Goal: Information Seeking & Learning: Check status

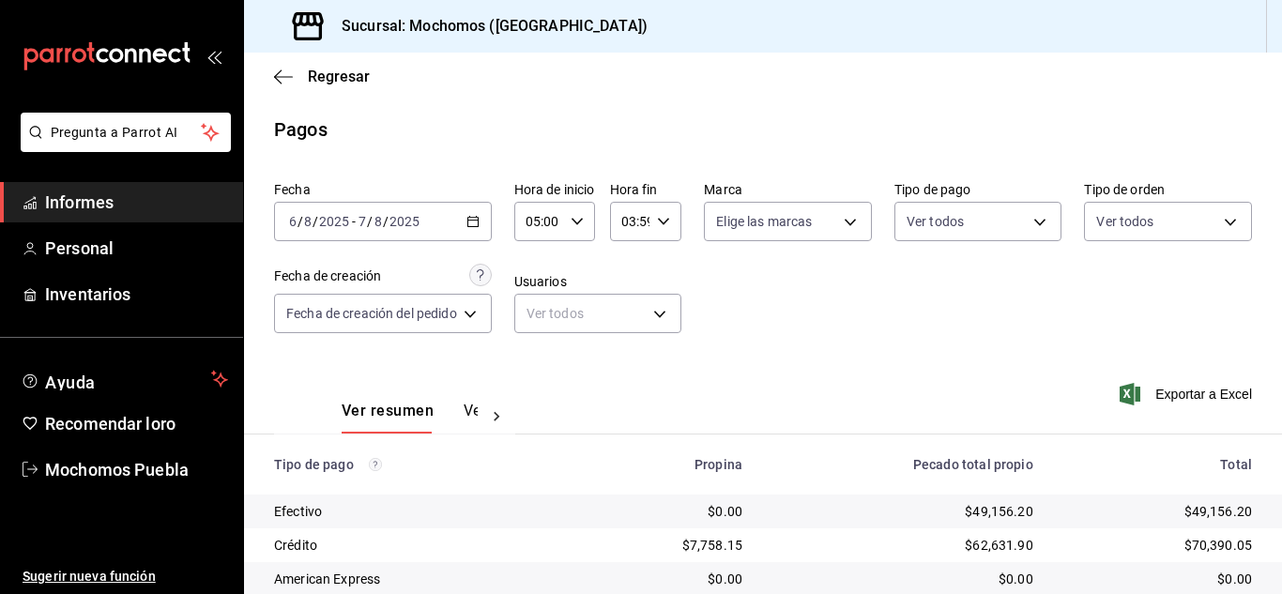
scroll to position [269, 0]
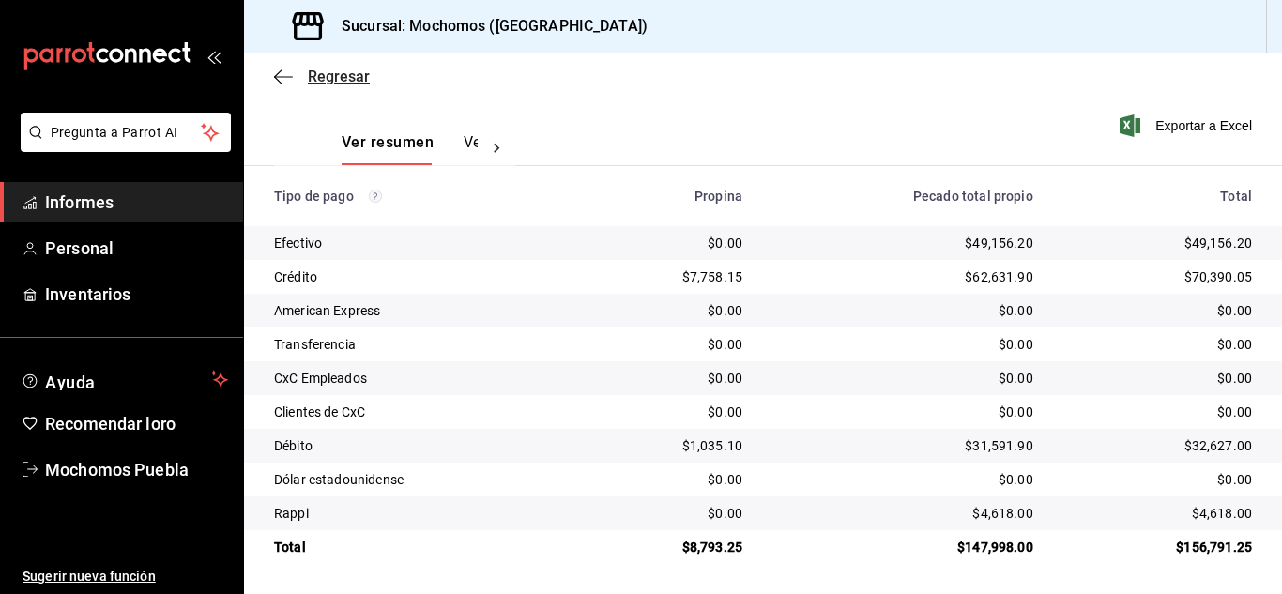
click at [285, 80] on icon "button" at bounding box center [283, 77] width 19 height 17
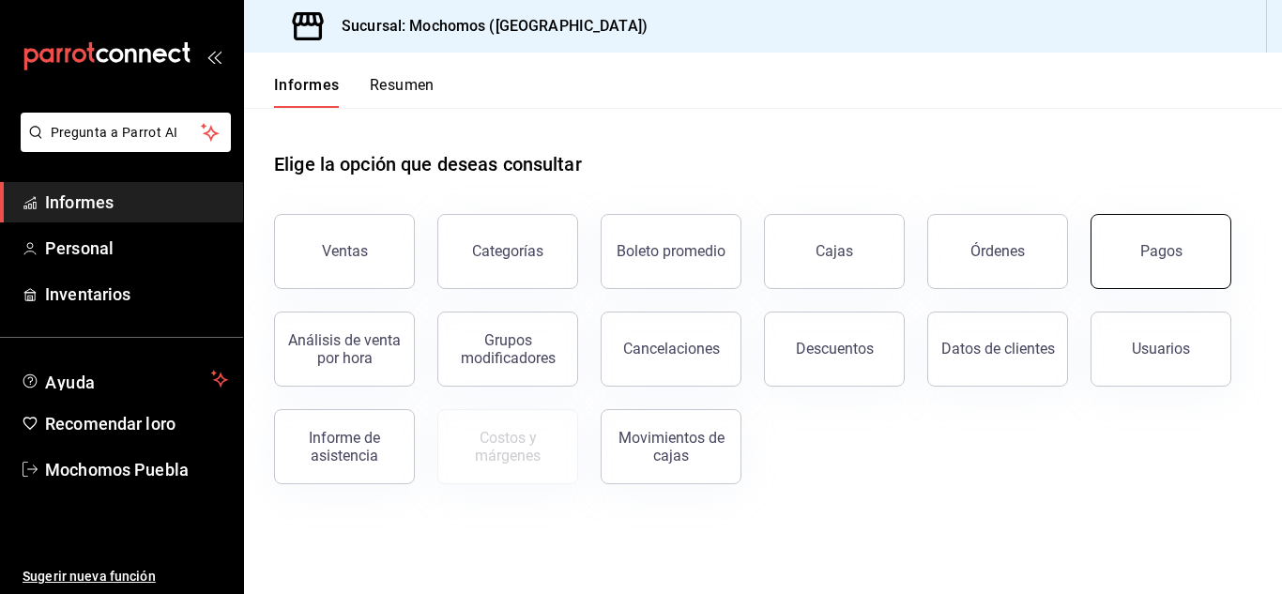
click at [1168, 260] on button "Pagos" at bounding box center [1161, 251] width 141 height 75
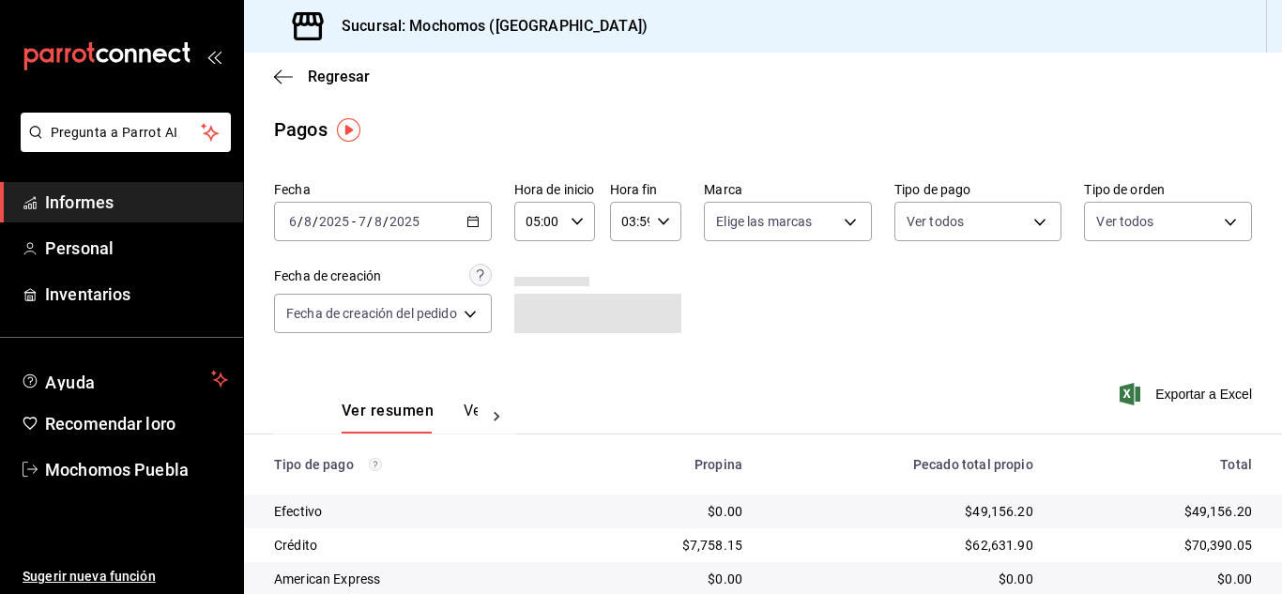
click at [479, 220] on icon "button" at bounding box center [473, 221] width 13 height 13
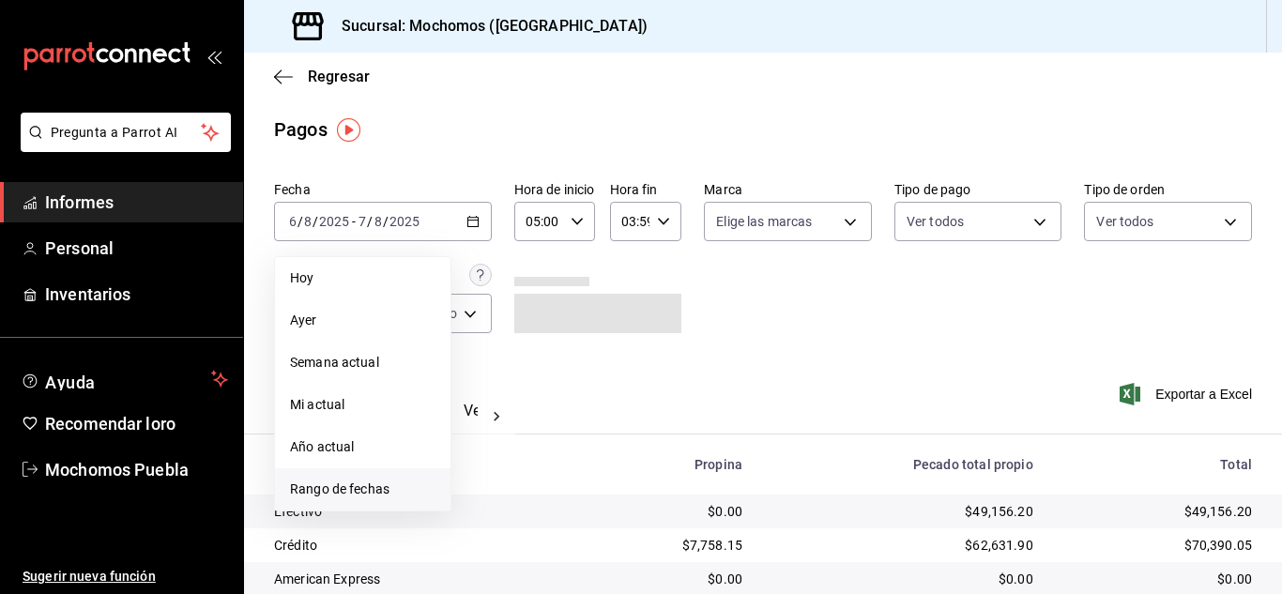
click at [371, 497] on font "Rango de fechas" at bounding box center [340, 489] width 100 height 15
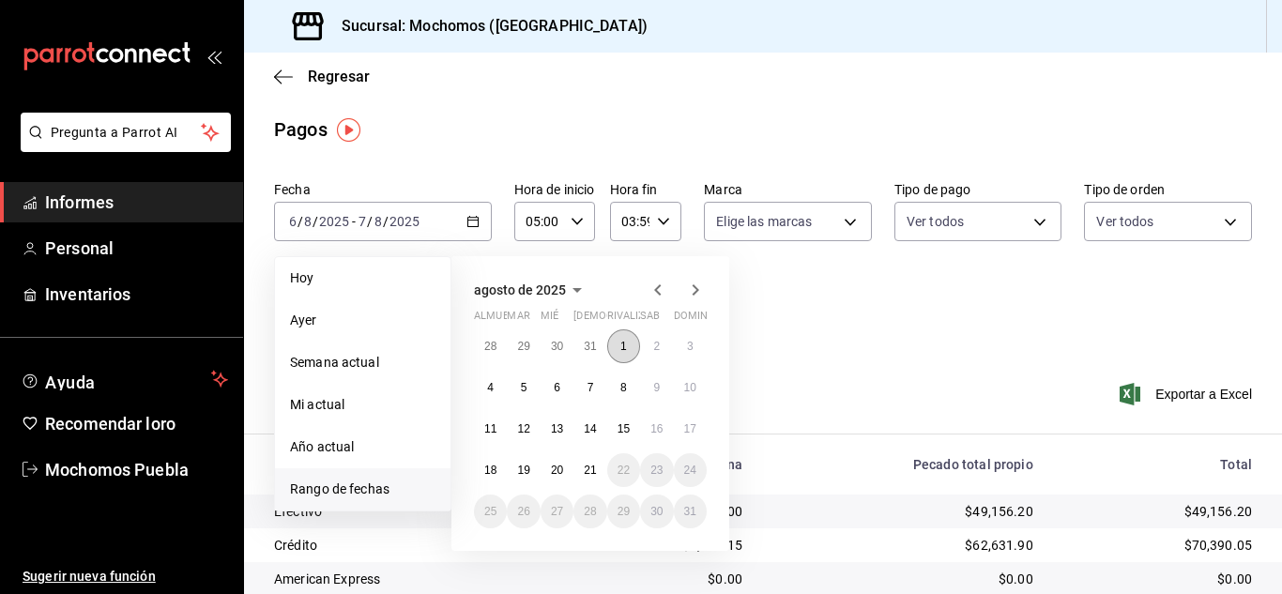
click at [623, 343] on font "1" at bounding box center [624, 346] width 7 height 13
click at [650, 344] on button "2" at bounding box center [656, 347] width 33 height 34
type input "00:00"
type input "23:59"
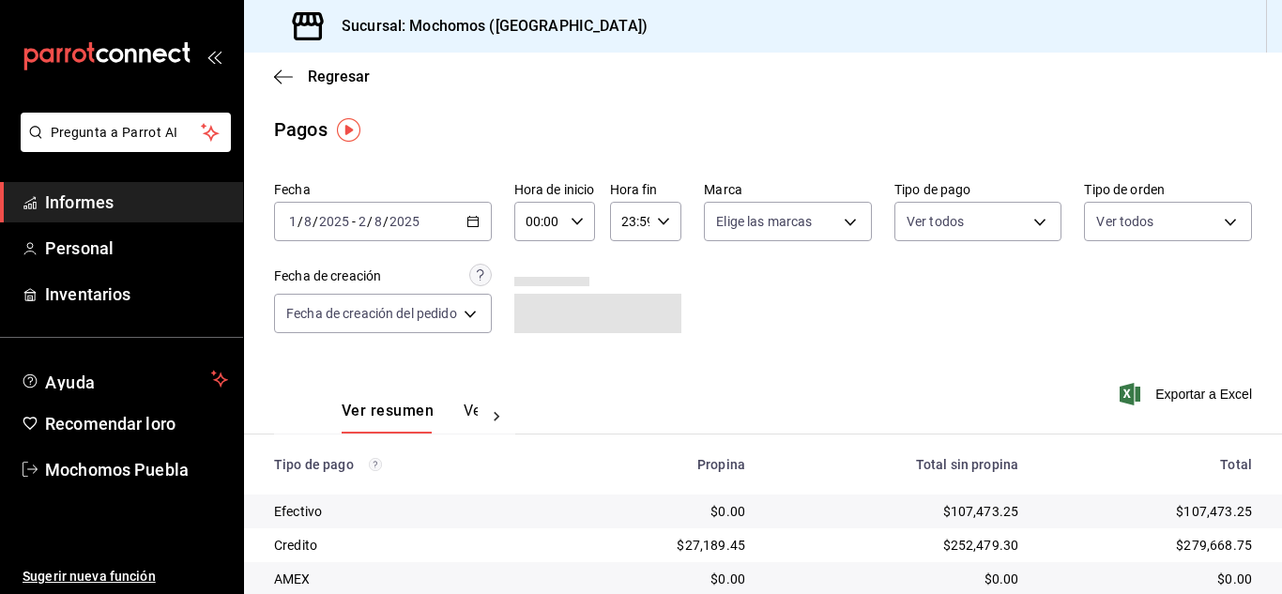
click at [574, 219] on div "00:00 Hora de inicio" at bounding box center [554, 221] width 81 height 39
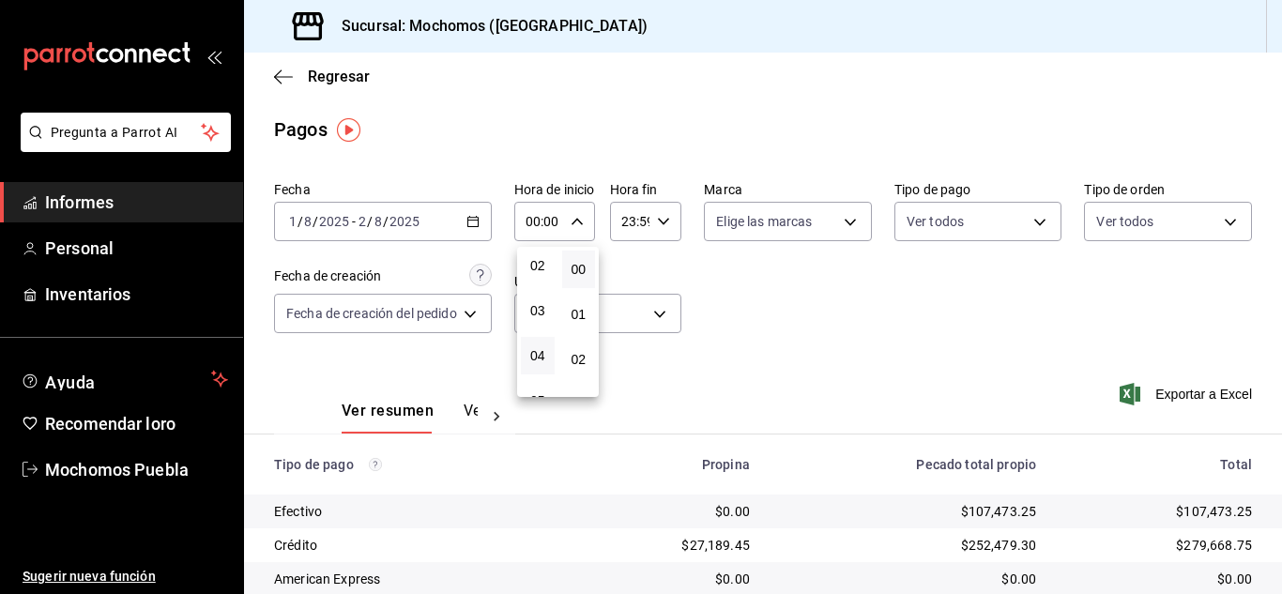
scroll to position [188, 0]
click at [535, 315] on button "05" at bounding box center [538, 307] width 34 height 38
type input "05:00"
click at [663, 217] on div at bounding box center [641, 297] width 1282 height 594
click at [663, 223] on icon "button" at bounding box center [663, 221] width 13 height 13
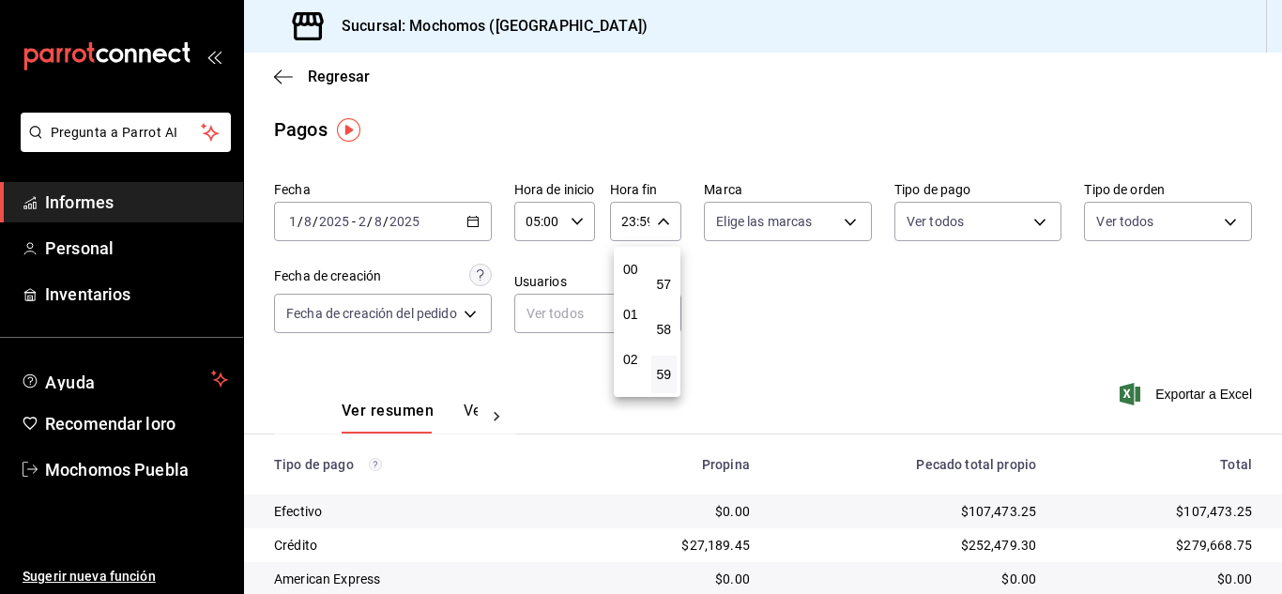
scroll to position [94, 0]
click at [631, 313] on font "03" at bounding box center [630, 310] width 15 height 15
type input "03:59"
click at [756, 304] on div at bounding box center [641, 297] width 1282 height 594
click at [471, 227] on \(Stroke\) "button" at bounding box center [473, 222] width 11 height 10
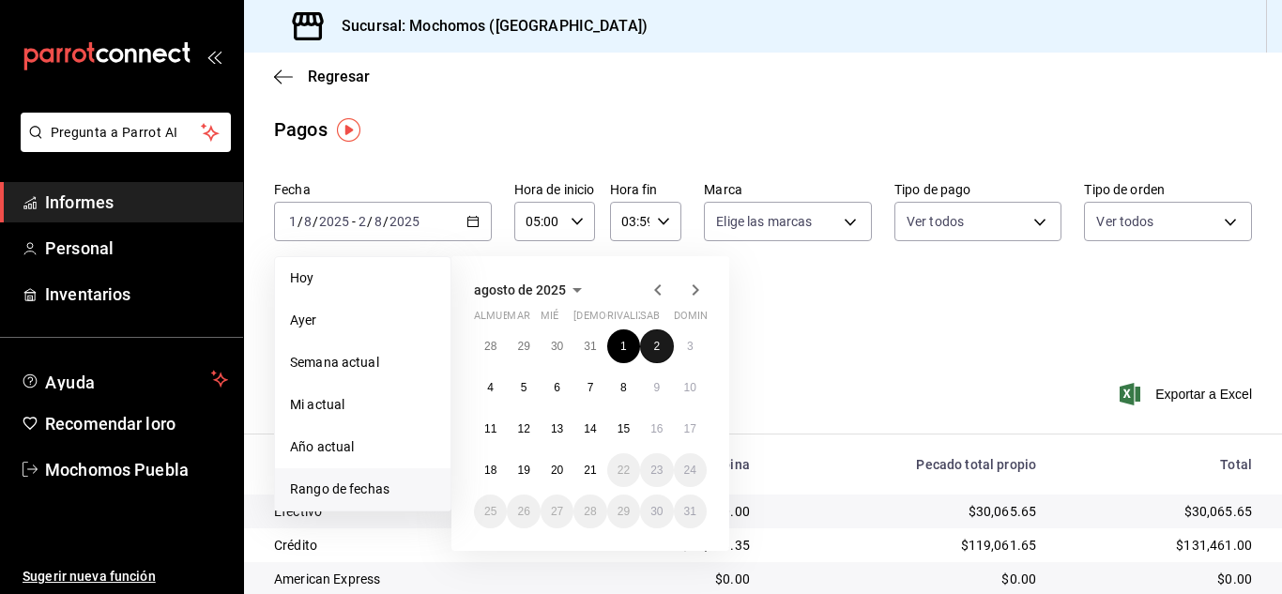
click at [657, 350] on font "2" at bounding box center [656, 346] width 7 height 13
click at [682, 352] on button "3" at bounding box center [690, 347] width 33 height 34
type input "00:00"
type input "23:59"
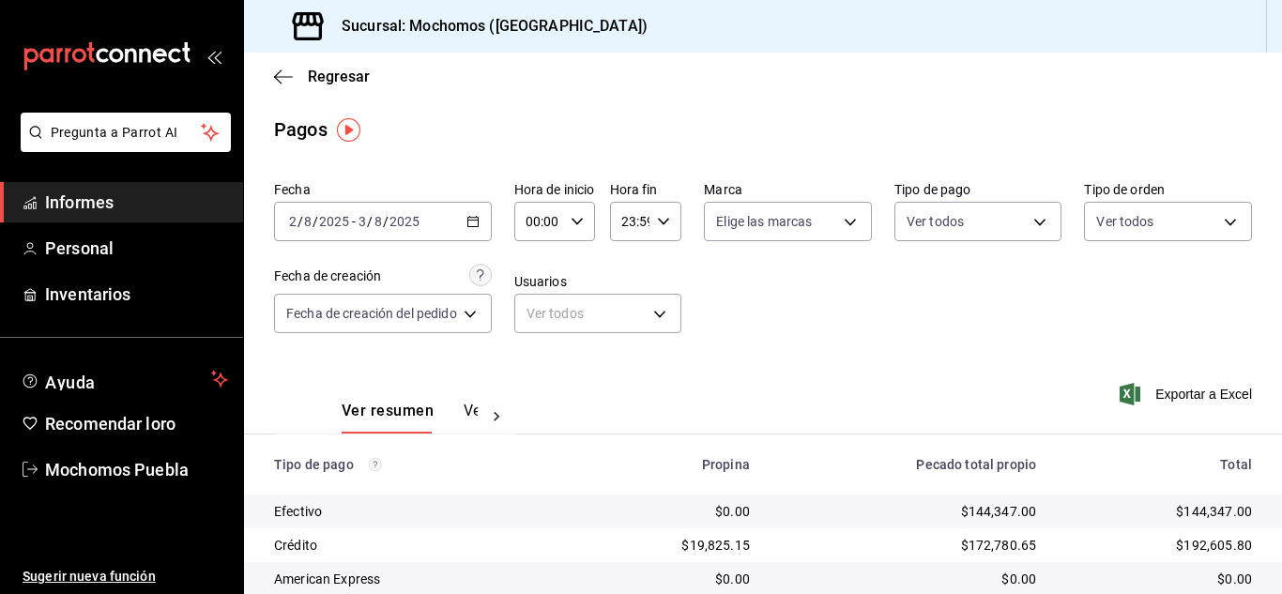
click at [577, 221] on icon "button" at bounding box center [577, 221] width 13 height 13
click at [532, 301] on font "05" at bounding box center [537, 306] width 15 height 15
type input "05:00"
click at [663, 221] on div at bounding box center [641, 297] width 1282 height 594
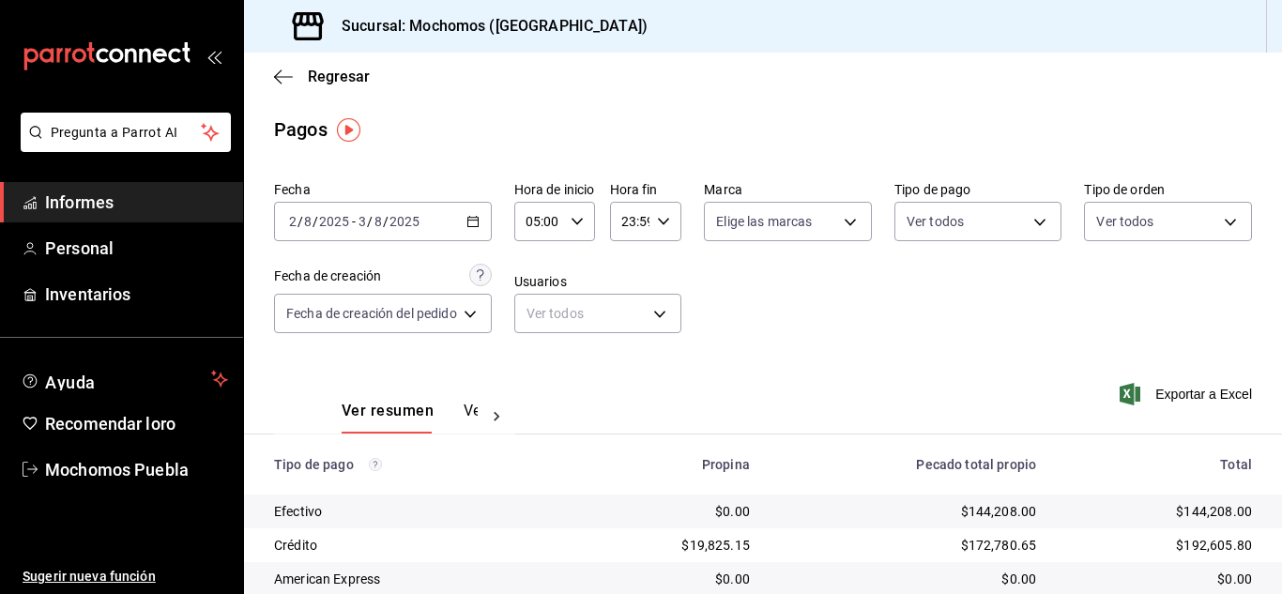
click at [666, 229] on div "23:59 Hora fin" at bounding box center [646, 221] width 72 height 39
click at [633, 264] on font "04" at bounding box center [630, 261] width 15 height 15
type input "04:59"
click at [766, 309] on div at bounding box center [641, 297] width 1282 height 594
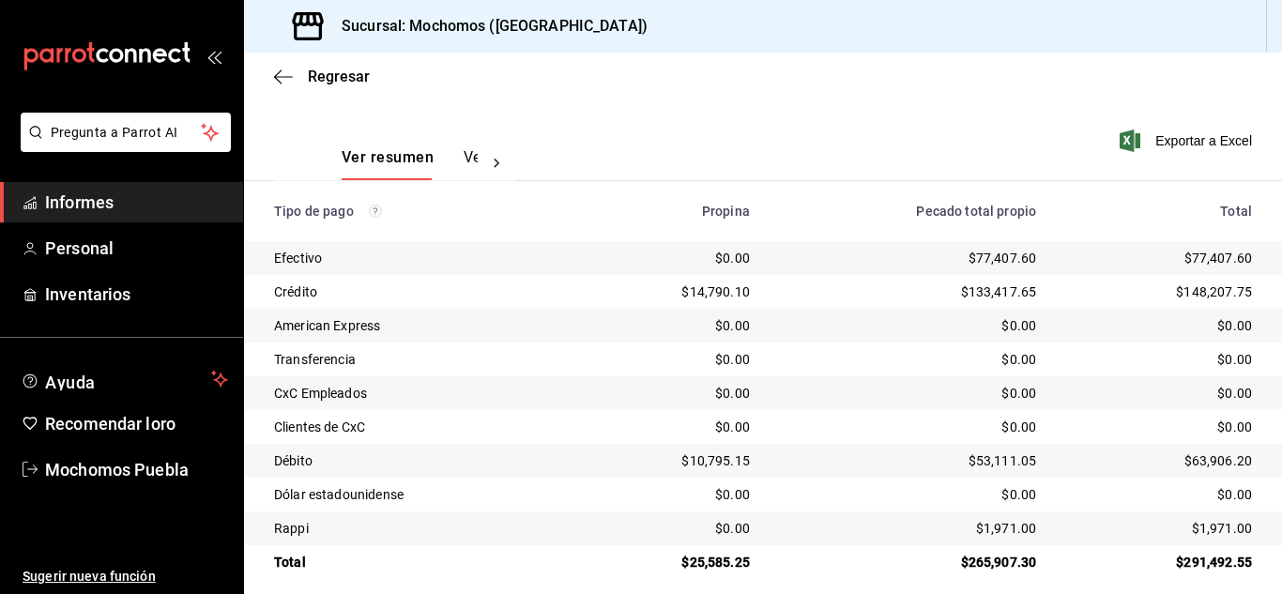
scroll to position [269, 0]
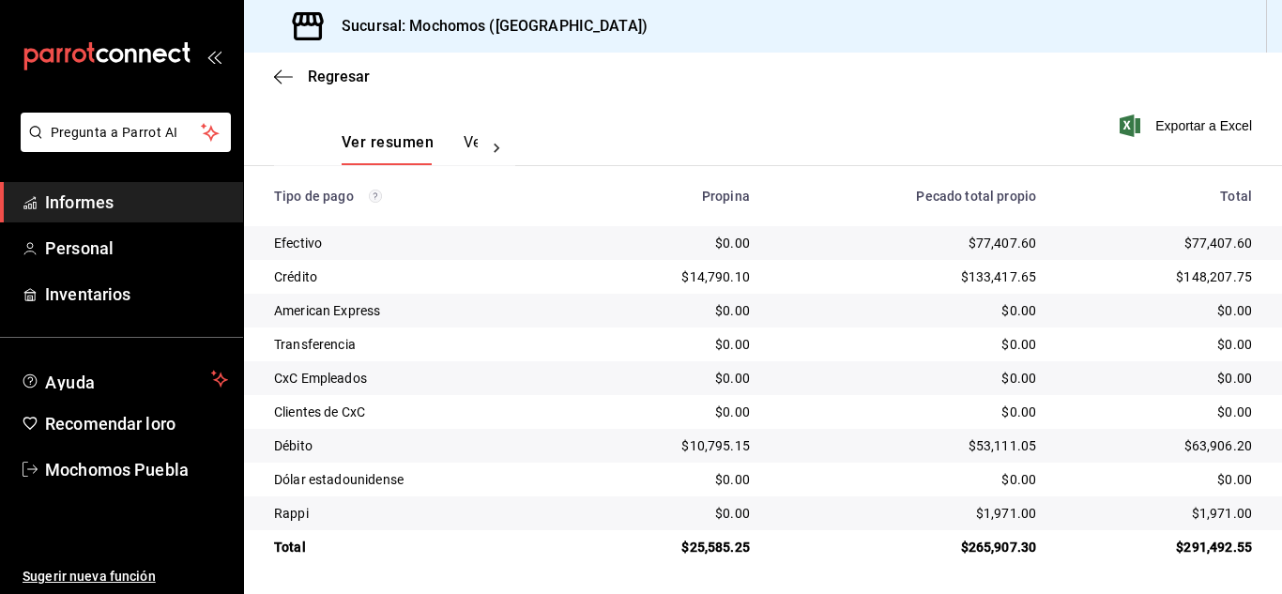
click at [639, 160] on div "Ver resumen Ver pagos Exportar a Excel" at bounding box center [763, 137] width 1038 height 100
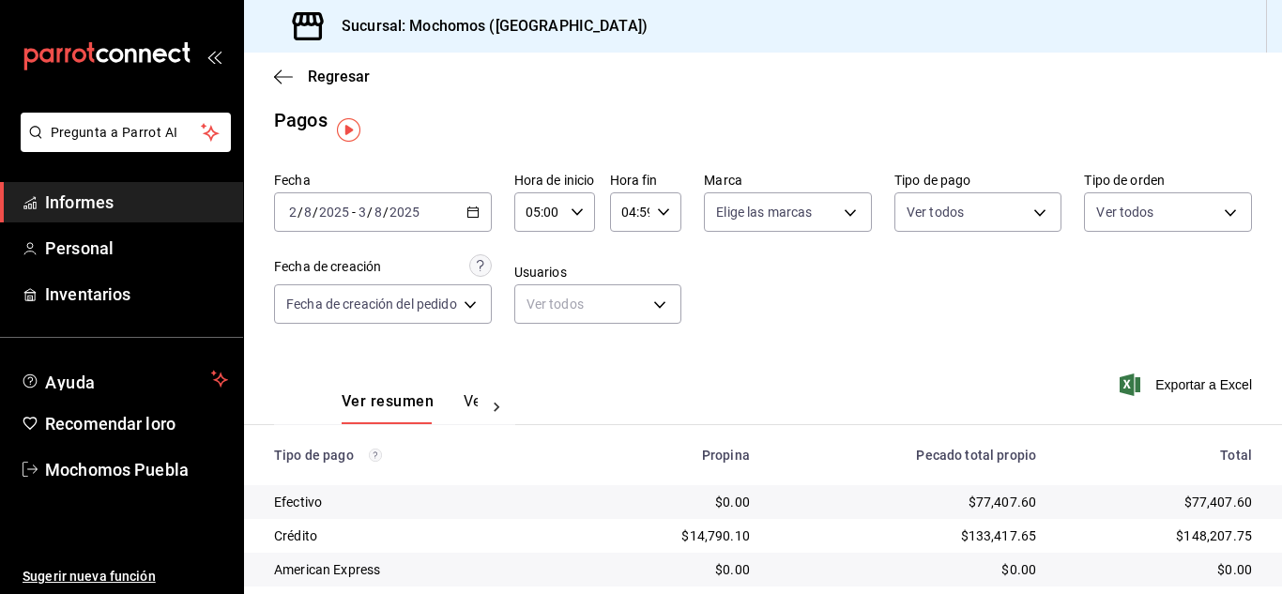
scroll to position [0, 0]
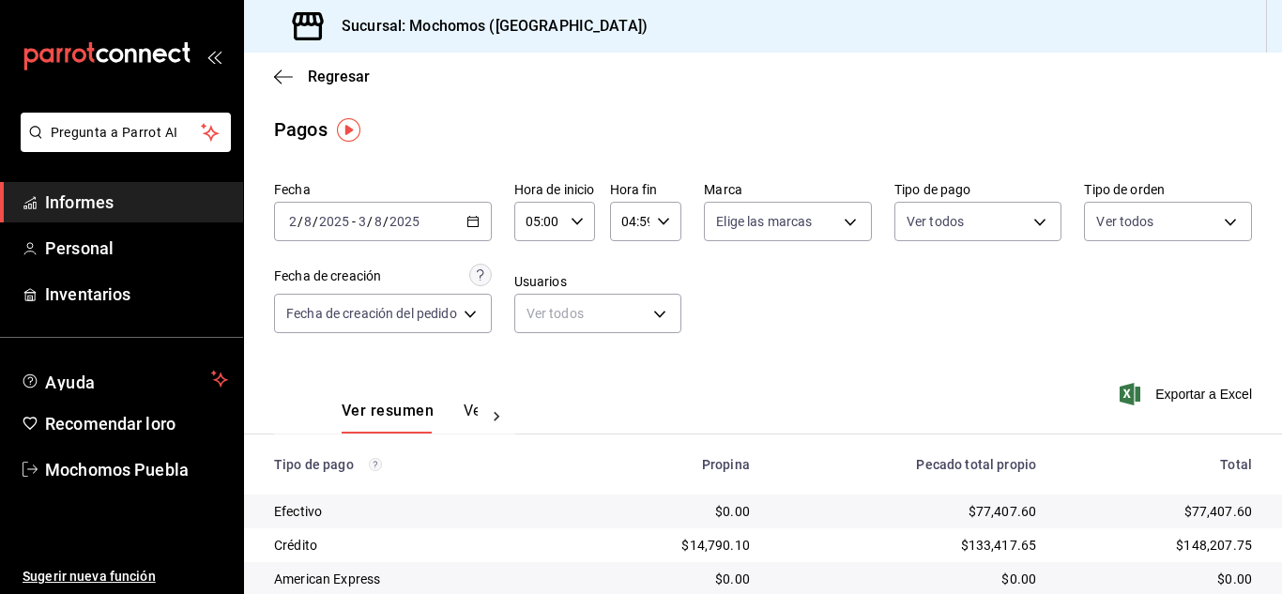
click at [468, 217] on div "[DATE] [DATE] - [DATE] [DATE]" at bounding box center [383, 221] width 218 height 39
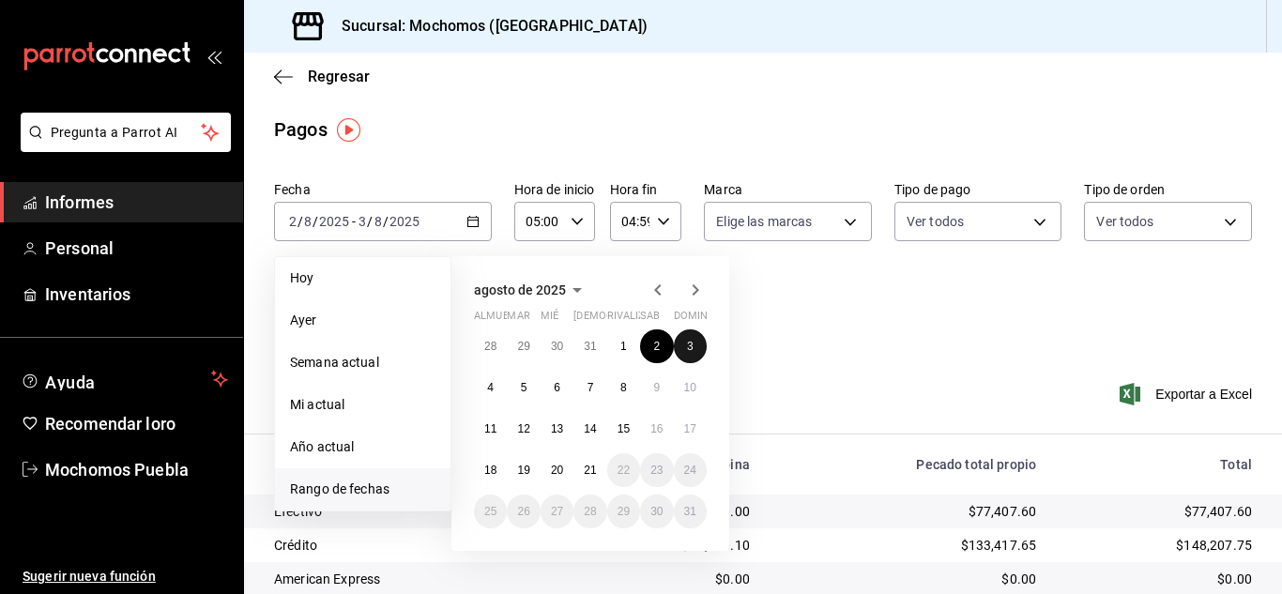
click at [691, 347] on font "3" at bounding box center [690, 346] width 7 height 13
click at [480, 383] on button "4" at bounding box center [490, 388] width 33 height 34
type input "00:00"
type input "23:59"
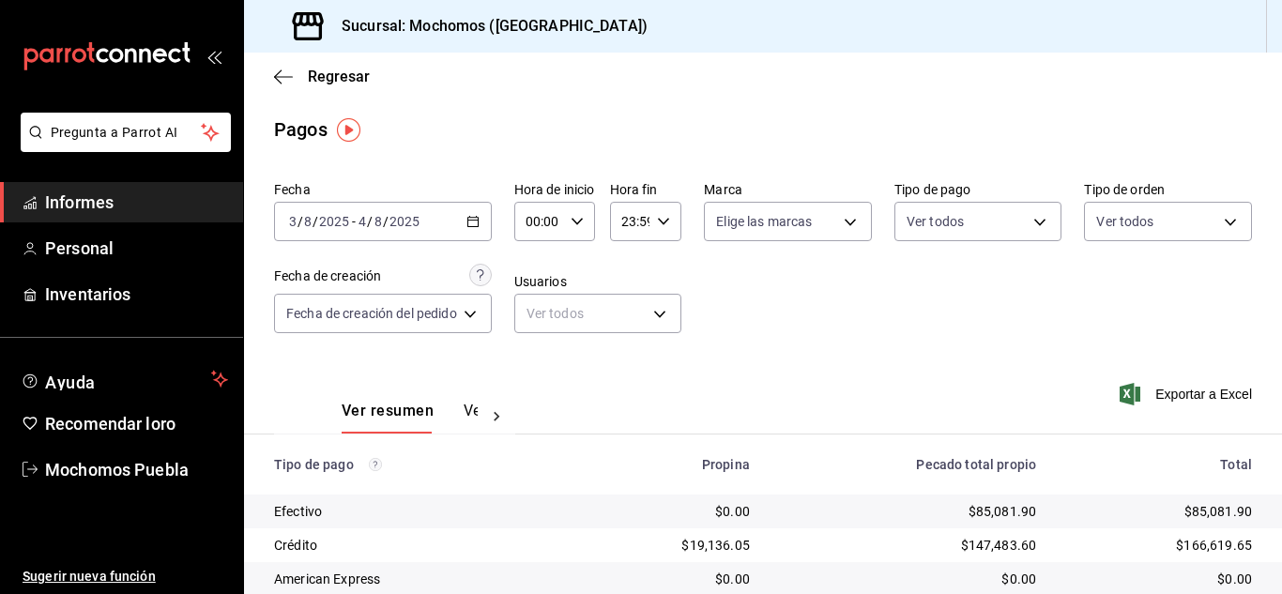
click at [581, 223] on \(Stroke\) "button" at bounding box center [576, 221] width 11 height 7
click at [542, 299] on button "05" at bounding box center [538, 307] width 34 height 38
type input "05:00"
click at [667, 222] on div at bounding box center [641, 297] width 1282 height 594
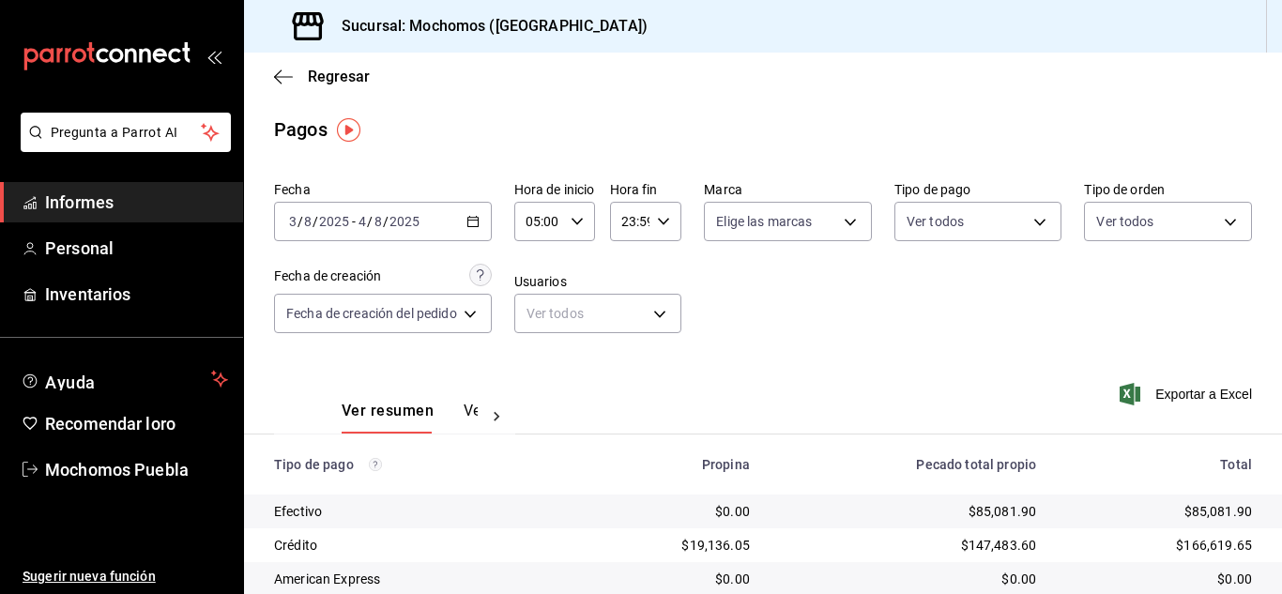
click at [659, 223] on icon "button" at bounding box center [663, 221] width 13 height 13
click at [637, 272] on font "04" at bounding box center [630, 269] width 15 height 15
type input "04:59"
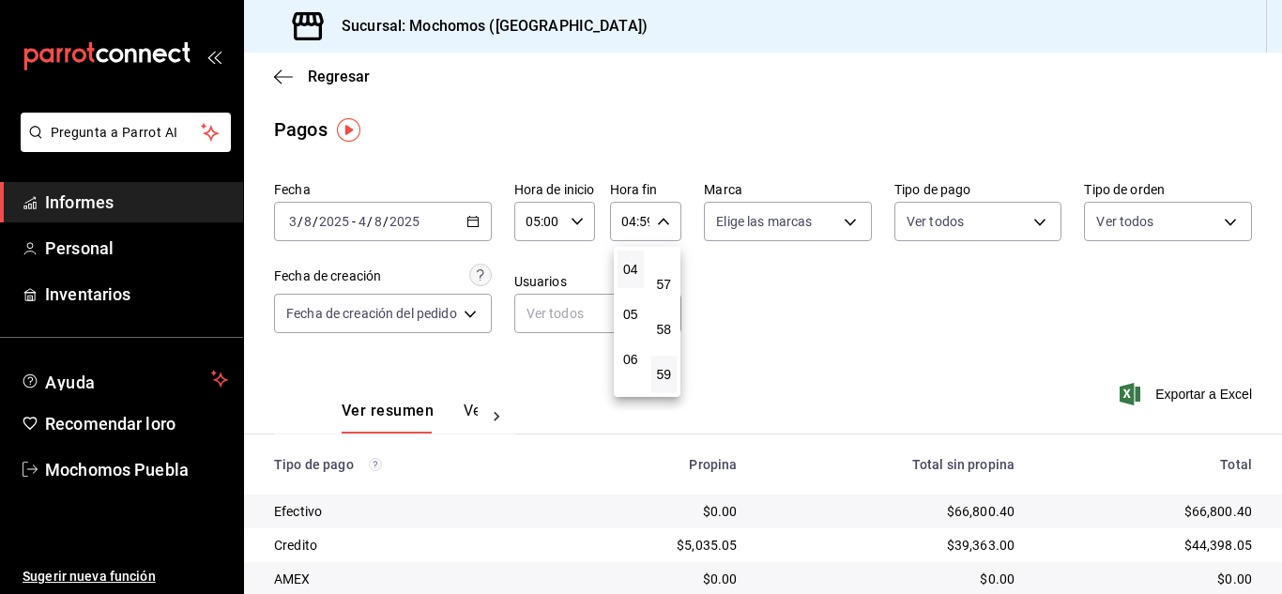
click at [778, 323] on div at bounding box center [641, 297] width 1282 height 594
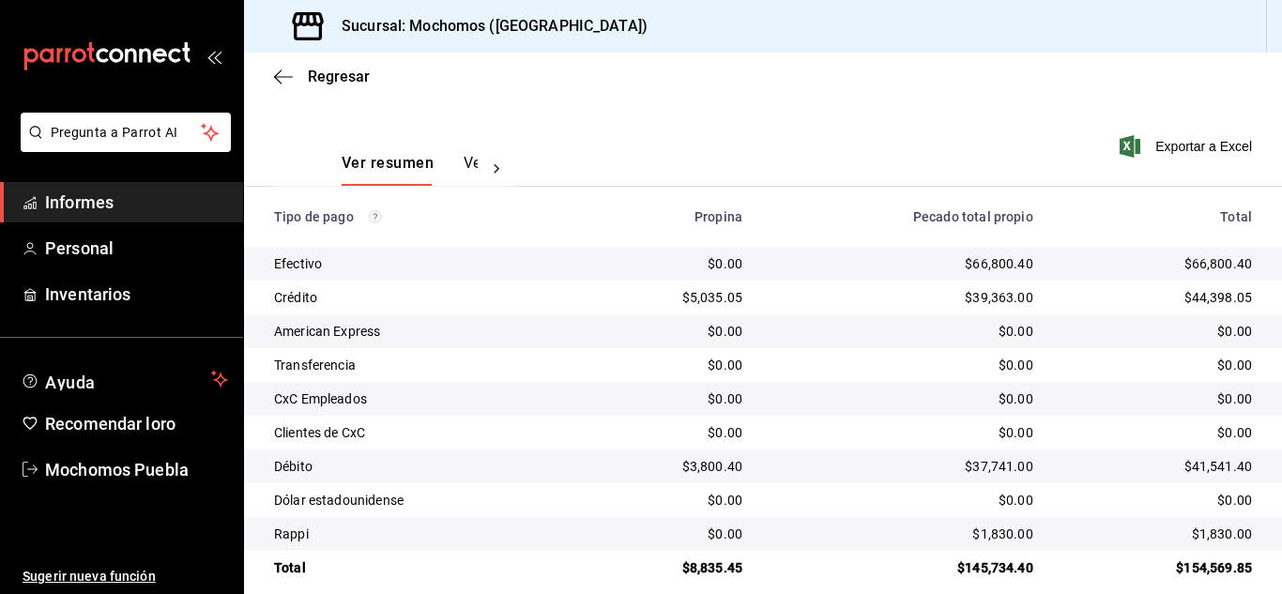
scroll to position [269, 0]
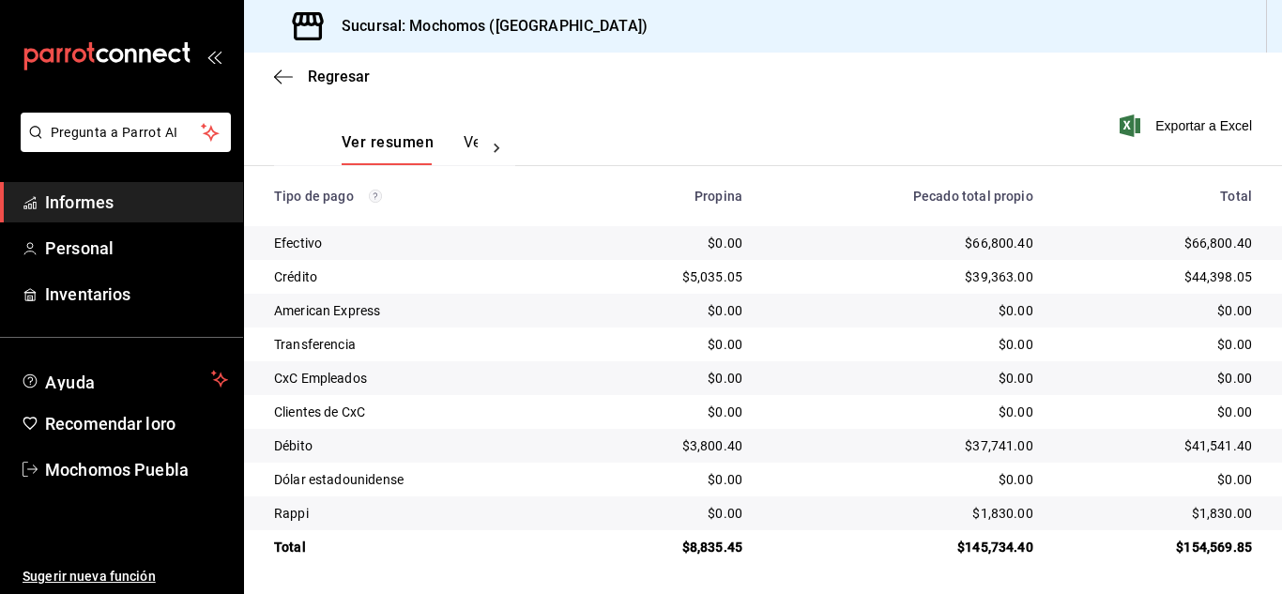
click at [821, 166] on th "Pecado total propio" at bounding box center [903, 196] width 291 height 60
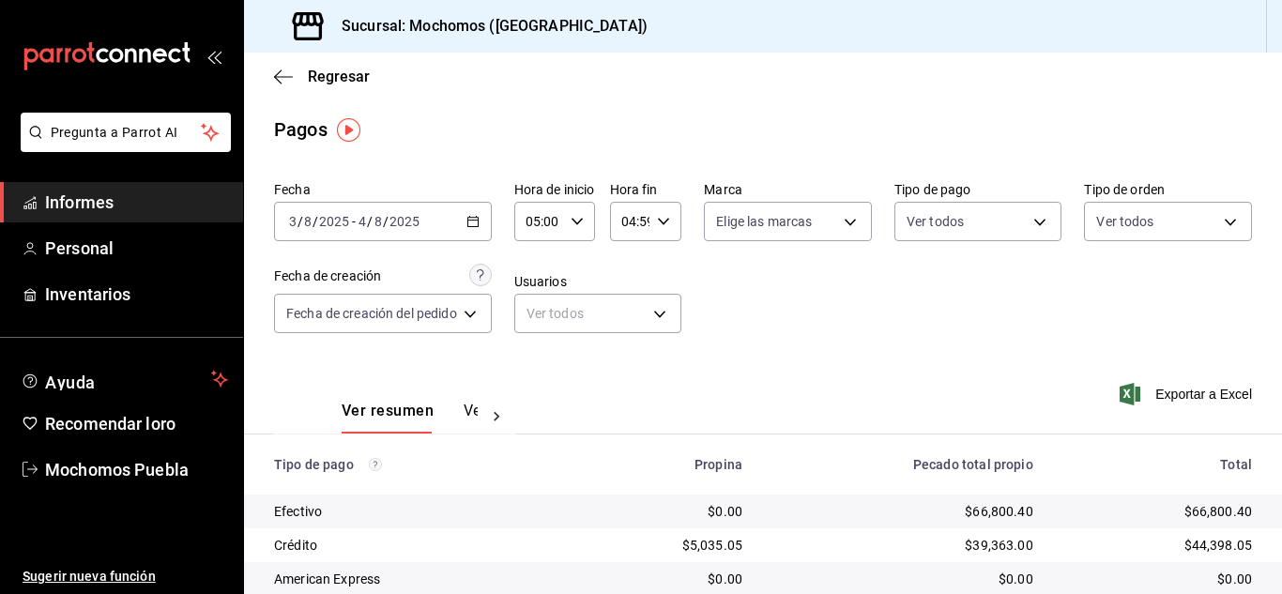
click at [474, 224] on icon "button" at bounding box center [473, 221] width 13 height 13
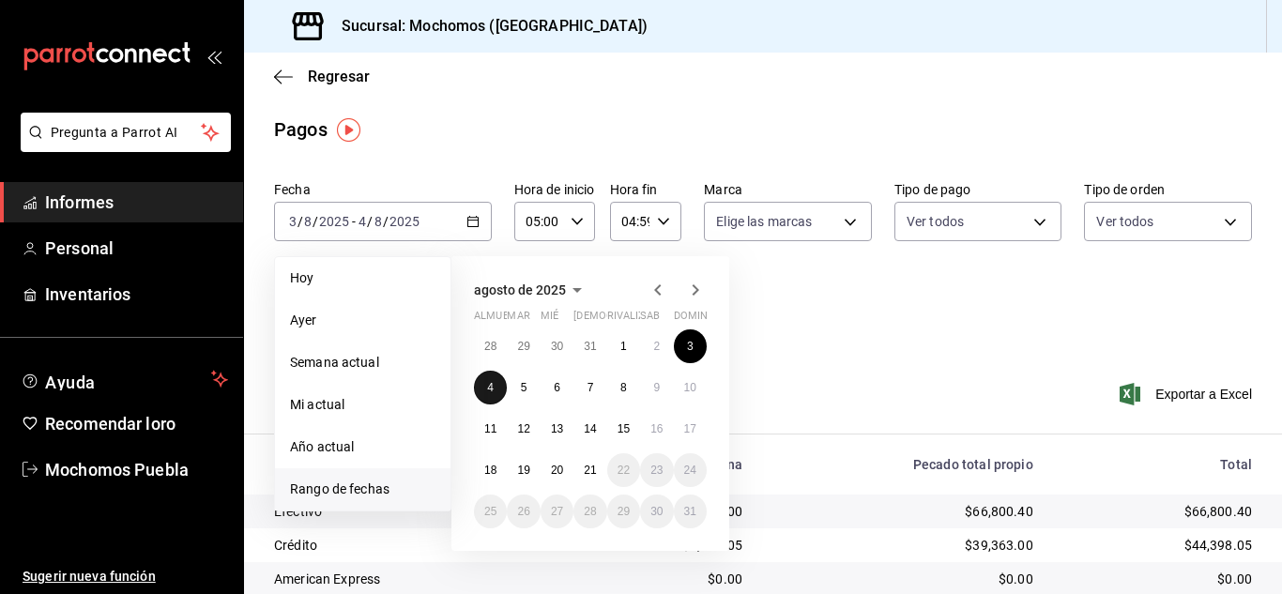
click at [487, 389] on font "4" at bounding box center [490, 387] width 7 height 13
click at [530, 391] on button "5" at bounding box center [523, 388] width 33 height 34
type input "00:00"
type input "23:59"
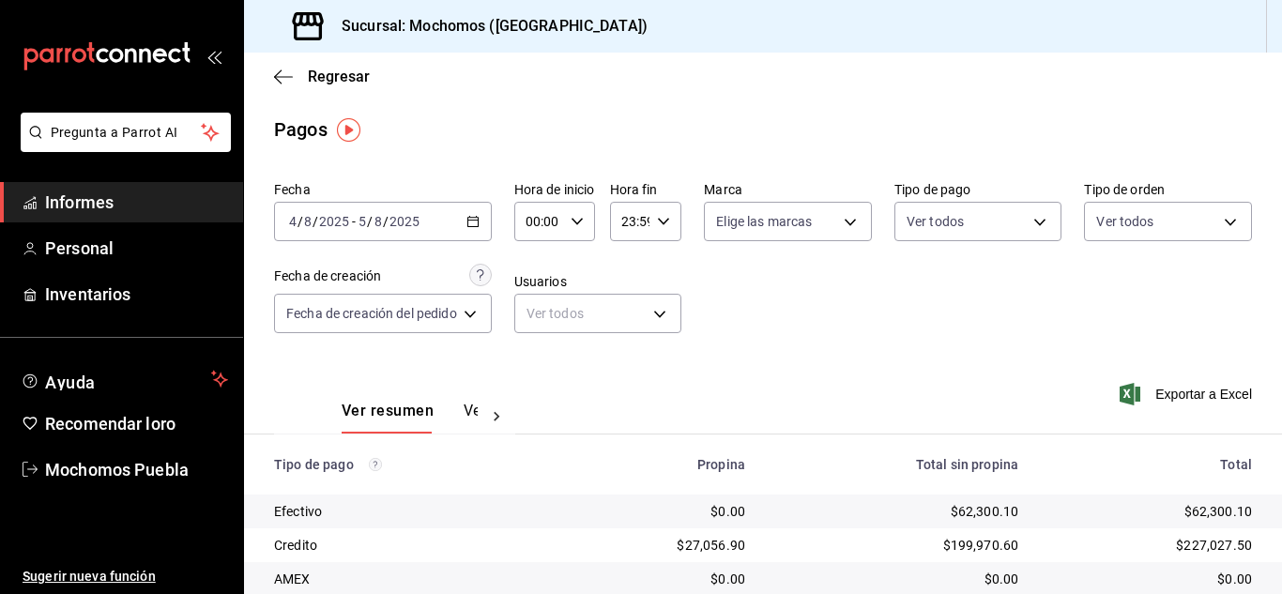
click at [577, 217] on icon "button" at bounding box center [577, 221] width 13 height 13
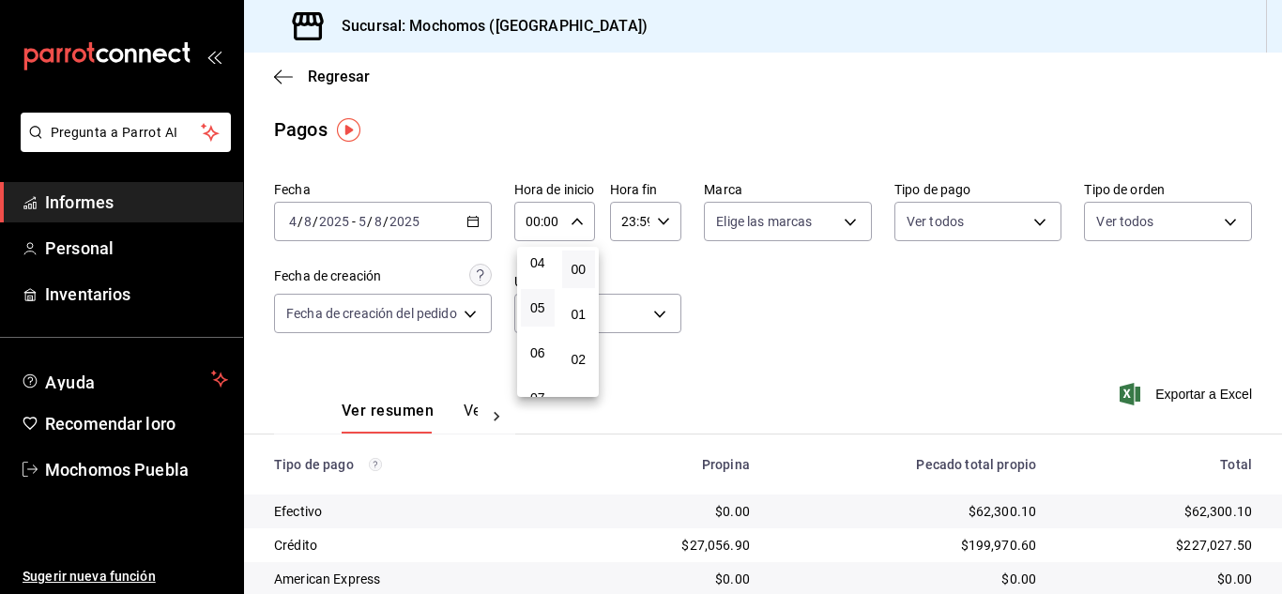
scroll to position [188, 0]
click at [539, 308] on font "05" at bounding box center [537, 306] width 15 height 15
type input "05:00"
click at [662, 222] on div at bounding box center [641, 297] width 1282 height 594
click at [662, 222] on icon "button" at bounding box center [663, 221] width 13 height 13
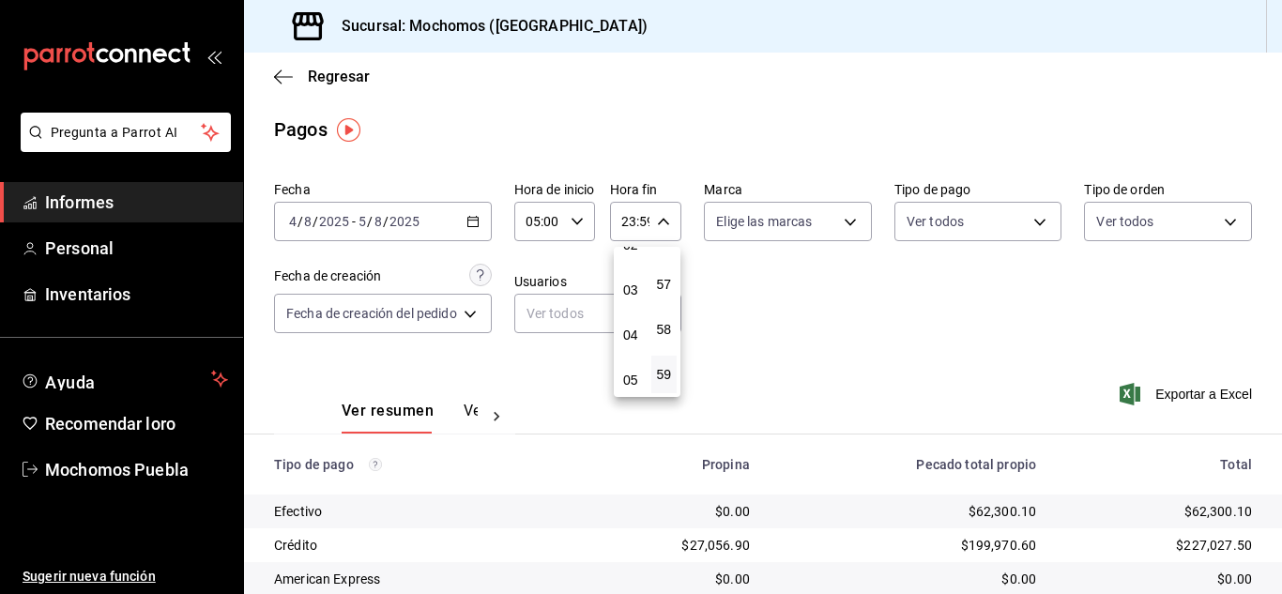
scroll to position [86, 0]
click at [628, 359] on font "04" at bounding box center [630, 363] width 15 height 15
type input "04:59"
click at [762, 328] on div at bounding box center [641, 297] width 1282 height 594
click at [477, 220] on icon "button" at bounding box center [473, 221] width 13 height 13
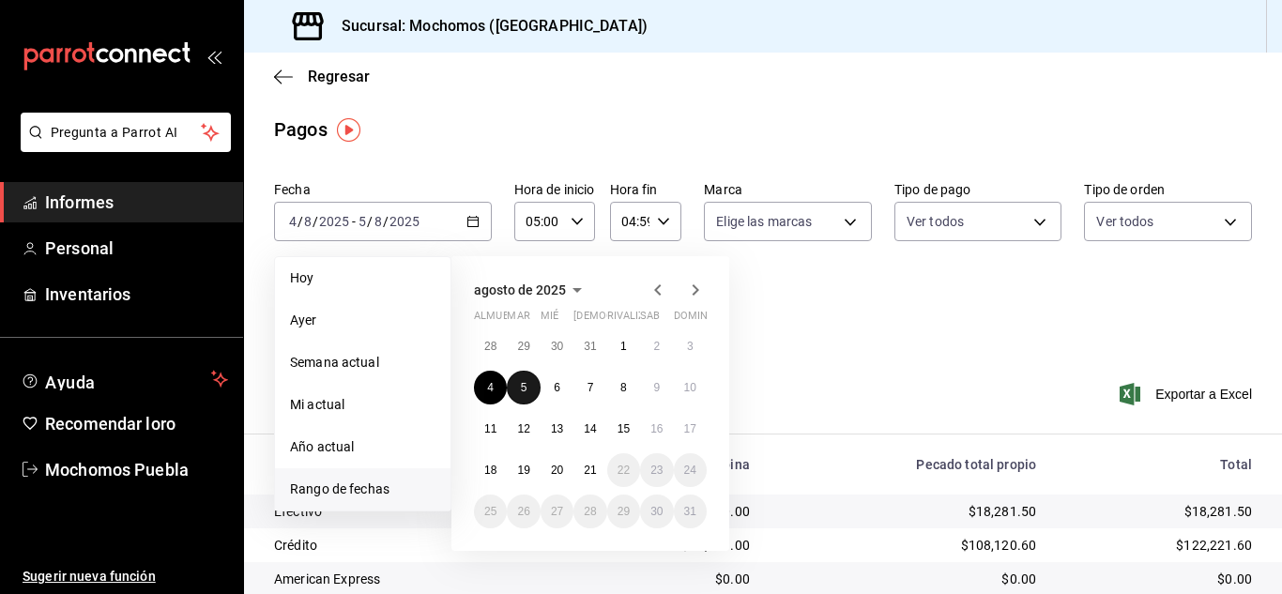
click at [519, 383] on button "5" at bounding box center [523, 388] width 33 height 34
drag, startPoint x: 546, startPoint y: 388, endPoint x: 558, endPoint y: 373, distance: 18.8
click at [547, 388] on button "6" at bounding box center [557, 388] width 33 height 34
type input "00:00"
type input "23:59"
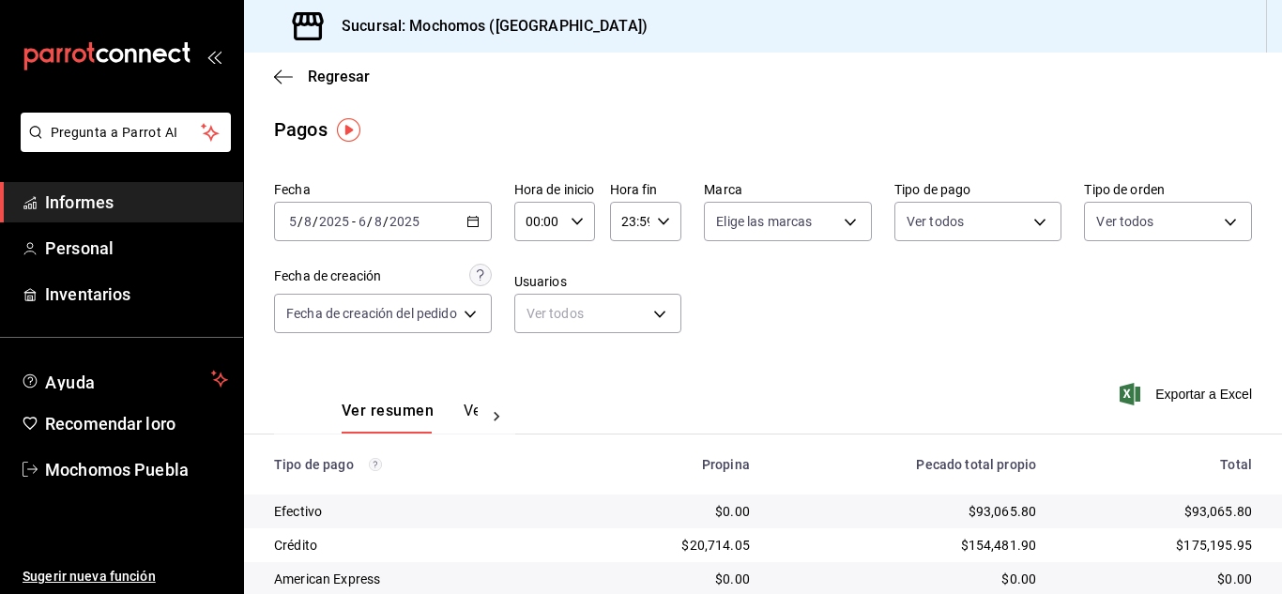
click at [574, 220] on div "00:00 Hora de inicio" at bounding box center [554, 221] width 81 height 39
click at [544, 309] on font "05" at bounding box center [537, 306] width 15 height 15
type input "05:00"
click at [662, 223] on div at bounding box center [641, 297] width 1282 height 594
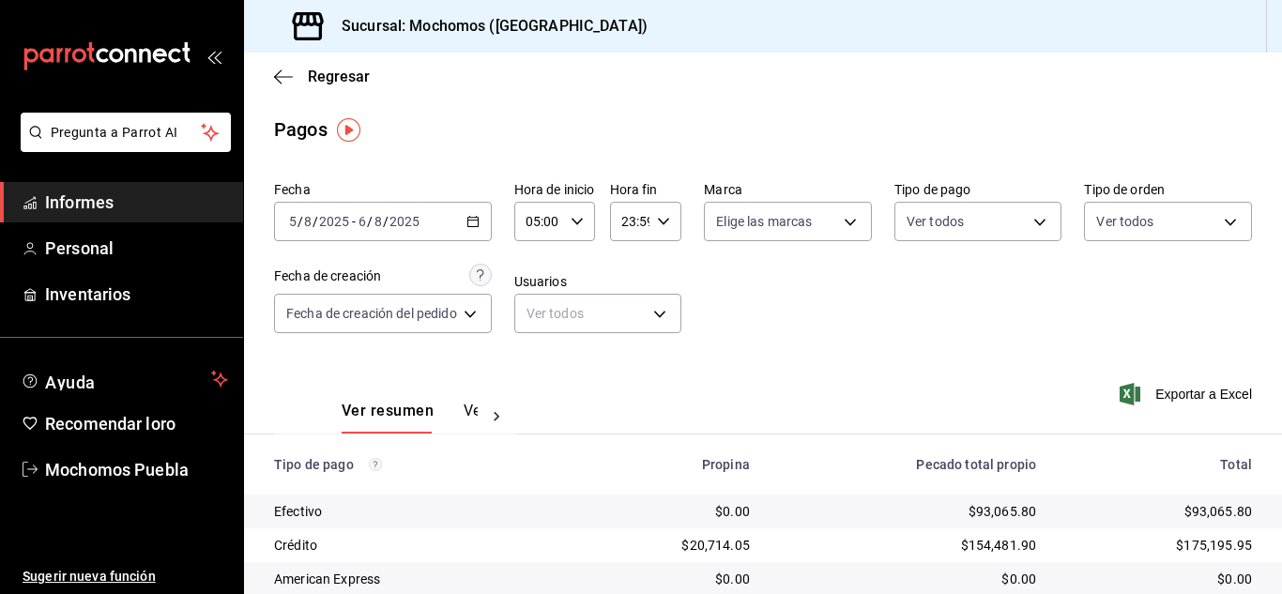
click at [662, 223] on \(Stroke\) "button" at bounding box center [663, 221] width 11 height 7
click at [639, 262] on button "04" at bounding box center [631, 262] width 26 height 38
type input "04:59"
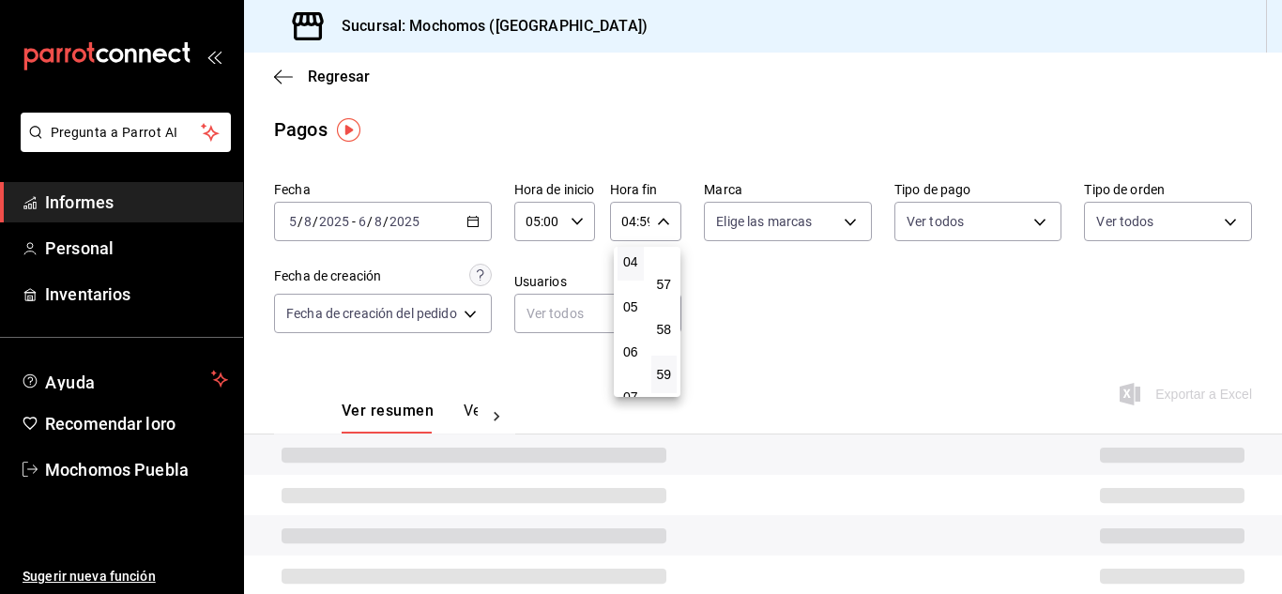
click at [806, 320] on div at bounding box center [641, 297] width 1282 height 594
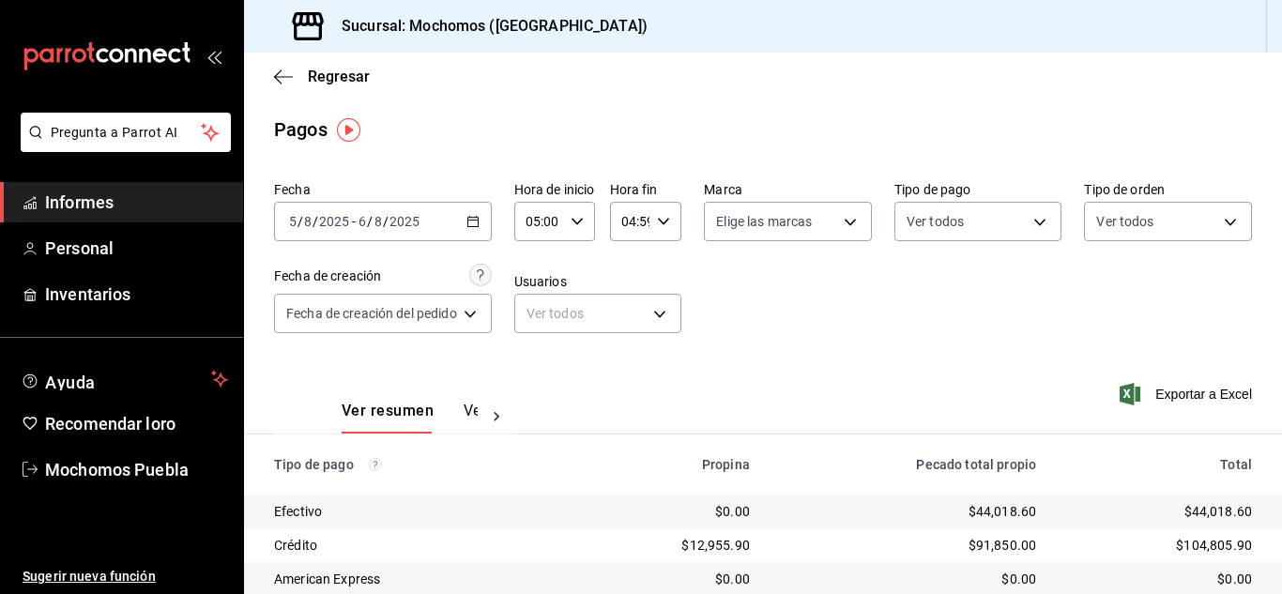
click at [478, 219] on icon "button" at bounding box center [473, 221] width 13 height 13
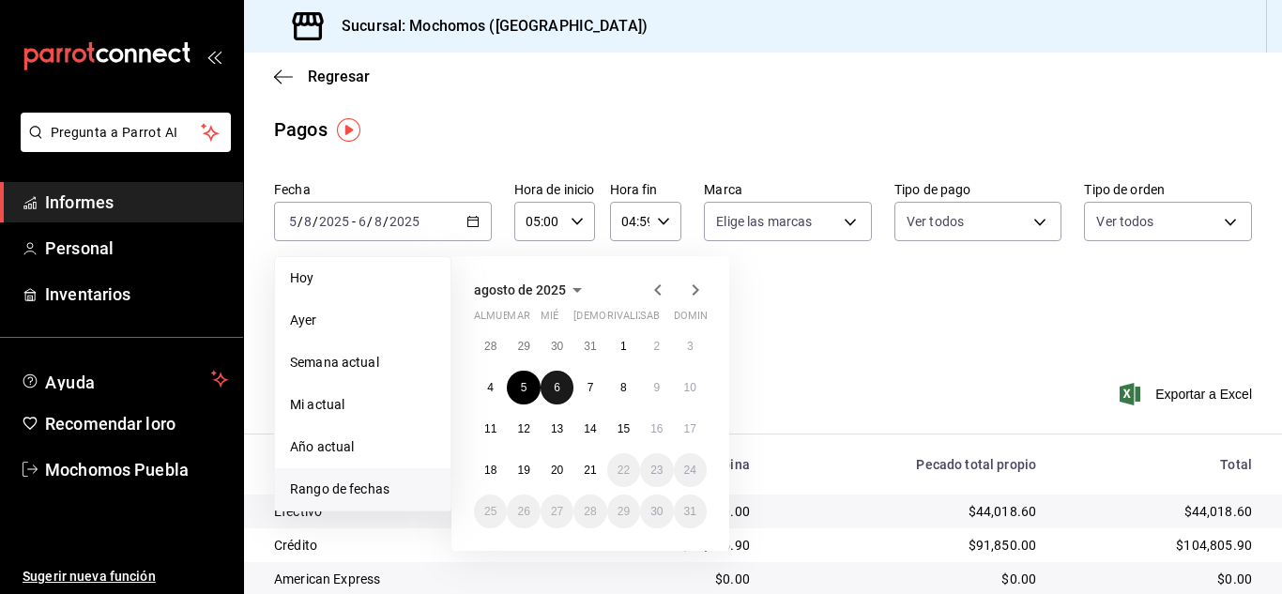
click at [564, 384] on button "6" at bounding box center [557, 388] width 33 height 34
click at [589, 383] on font "7" at bounding box center [591, 387] width 7 height 13
type input "00:00"
type input "23:59"
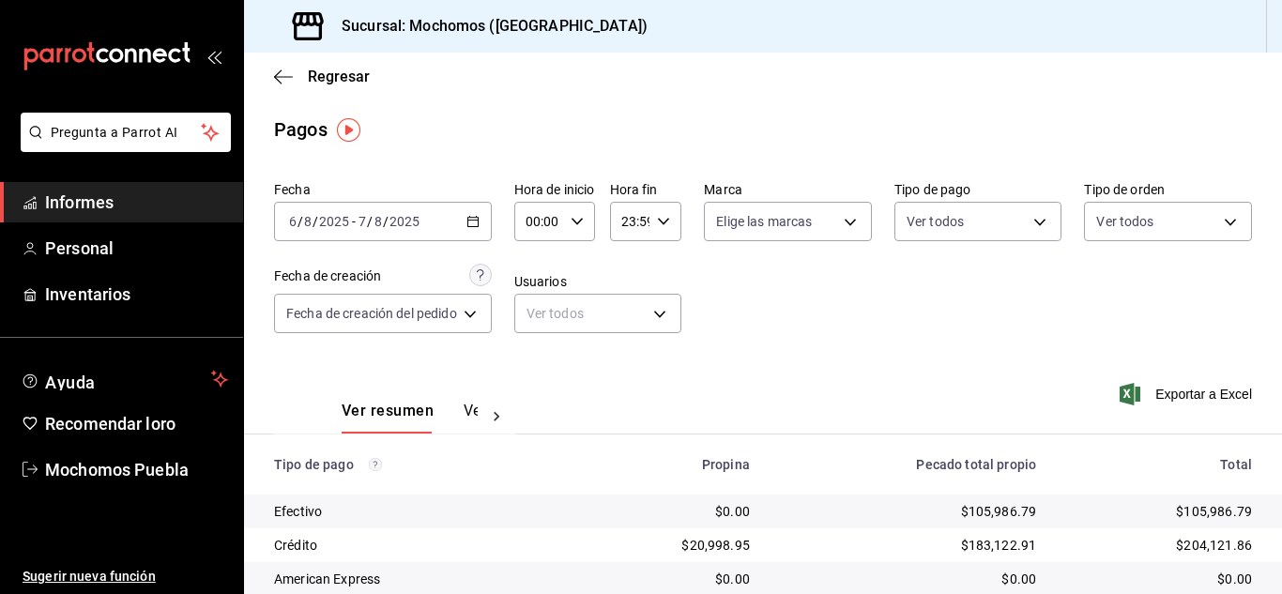
click at [584, 223] on icon "button" at bounding box center [577, 221] width 13 height 13
click at [537, 309] on font "05" at bounding box center [537, 306] width 15 height 15
type input "05:00"
click at [660, 220] on div at bounding box center [641, 297] width 1282 height 594
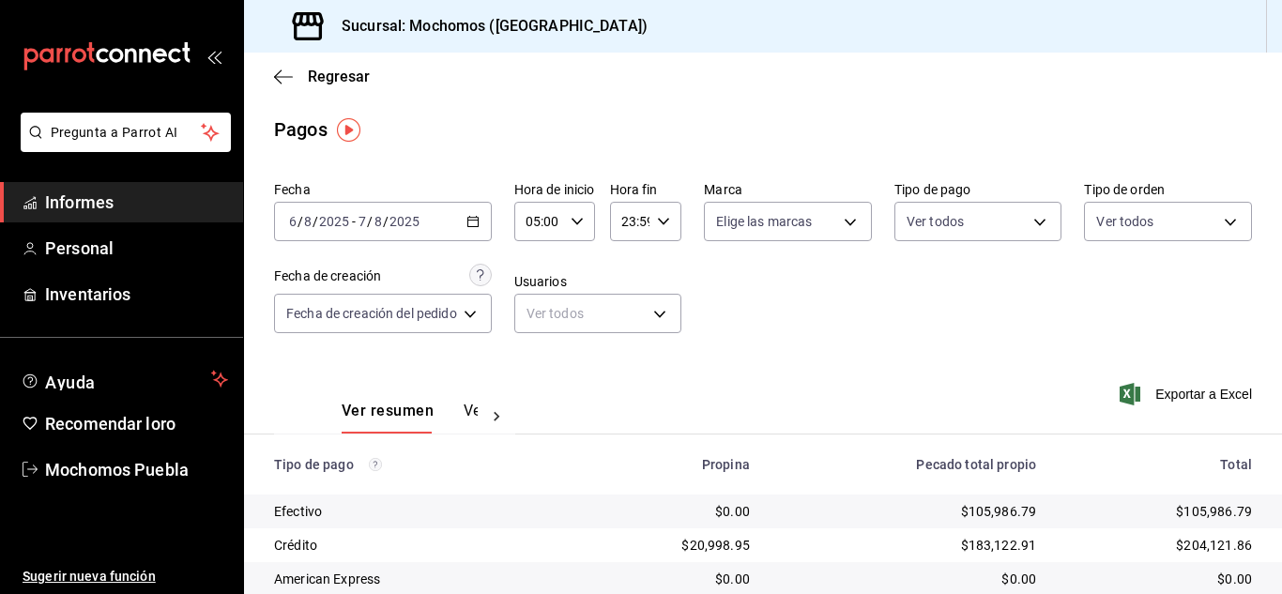
click at [663, 223] on \(Stroke\) "button" at bounding box center [663, 221] width 11 height 7
click at [632, 269] on font "04" at bounding box center [630, 261] width 15 height 15
type input "04:59"
click at [773, 294] on div at bounding box center [641, 297] width 1282 height 594
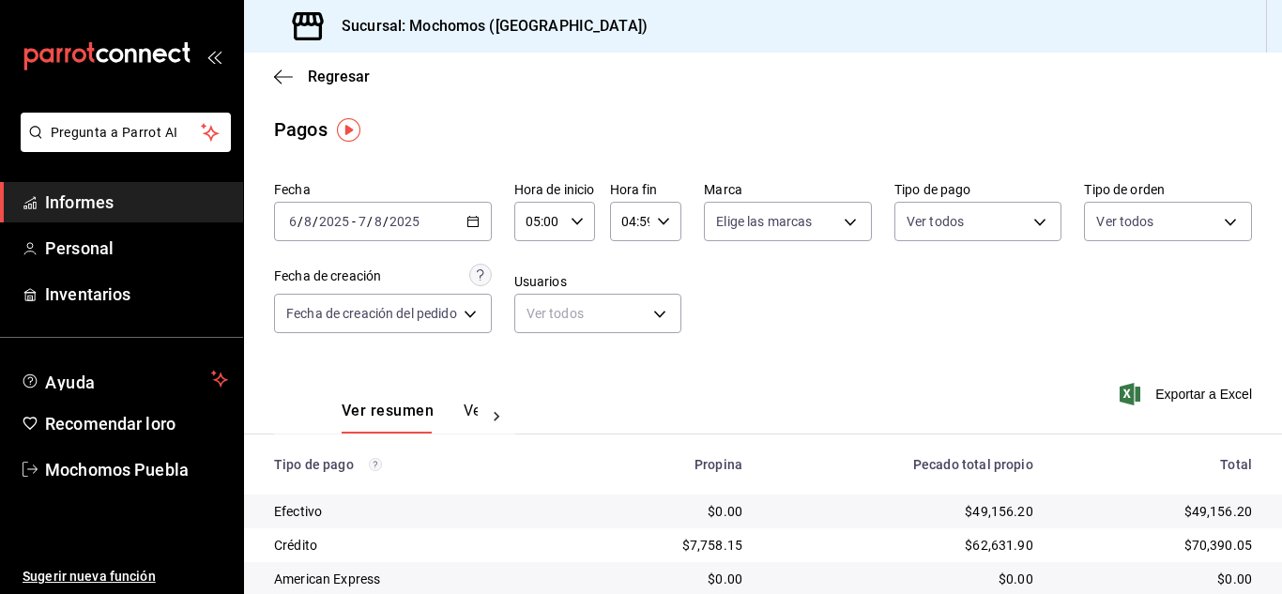
click at [478, 223] on icon "button" at bounding box center [473, 221] width 13 height 13
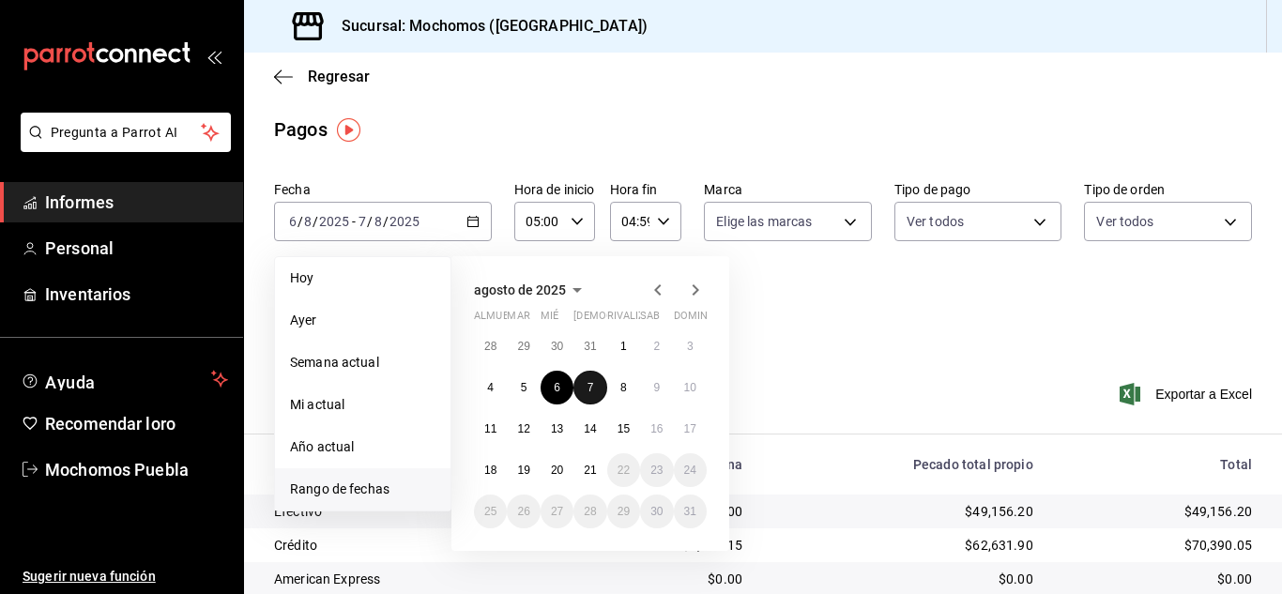
click at [594, 383] on button "7" at bounding box center [590, 388] width 33 height 34
click at [619, 385] on button "8" at bounding box center [623, 388] width 33 height 34
type input "00:00"
type input "23:59"
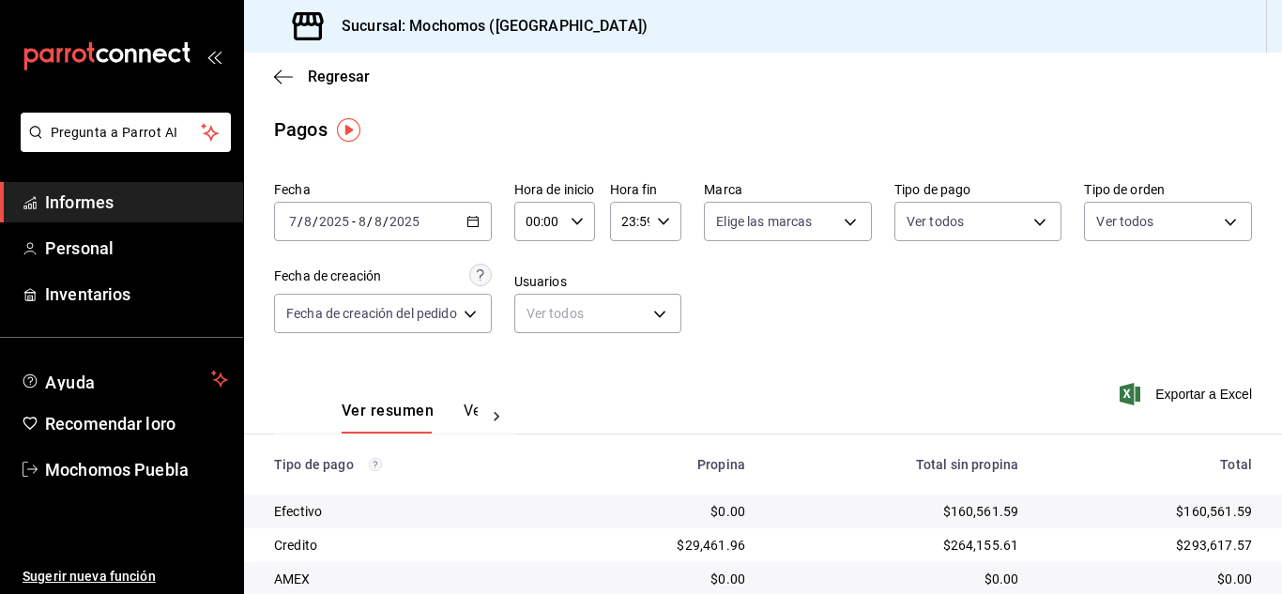
click at [591, 223] on div "00:00 Hora de inicio" at bounding box center [554, 221] width 81 height 39
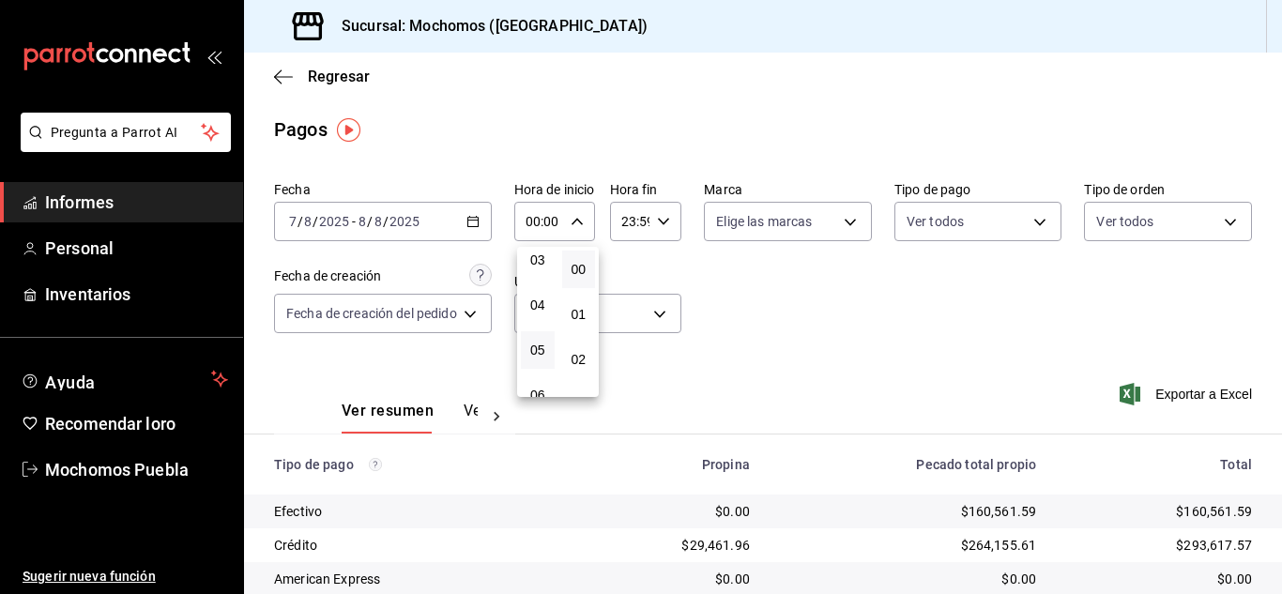
scroll to position [188, 0]
click at [541, 307] on font "05" at bounding box center [537, 306] width 15 height 15
type input "05:00"
click at [660, 224] on div at bounding box center [641, 297] width 1282 height 594
click at [658, 223] on icon "button" at bounding box center [663, 221] width 13 height 13
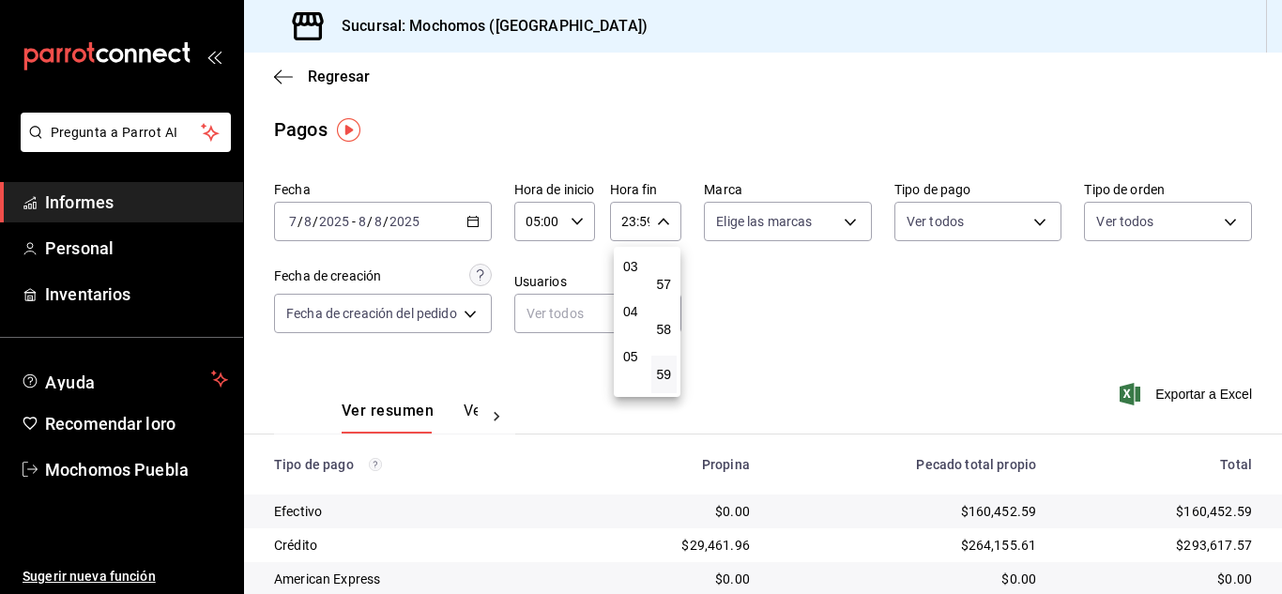
scroll to position [180, 0]
click at [632, 272] on font "04" at bounding box center [630, 269] width 15 height 15
type input "04:59"
click at [867, 349] on div at bounding box center [641, 297] width 1282 height 594
click at [478, 221] on \(Stroke\) "button" at bounding box center [473, 220] width 10 height 1
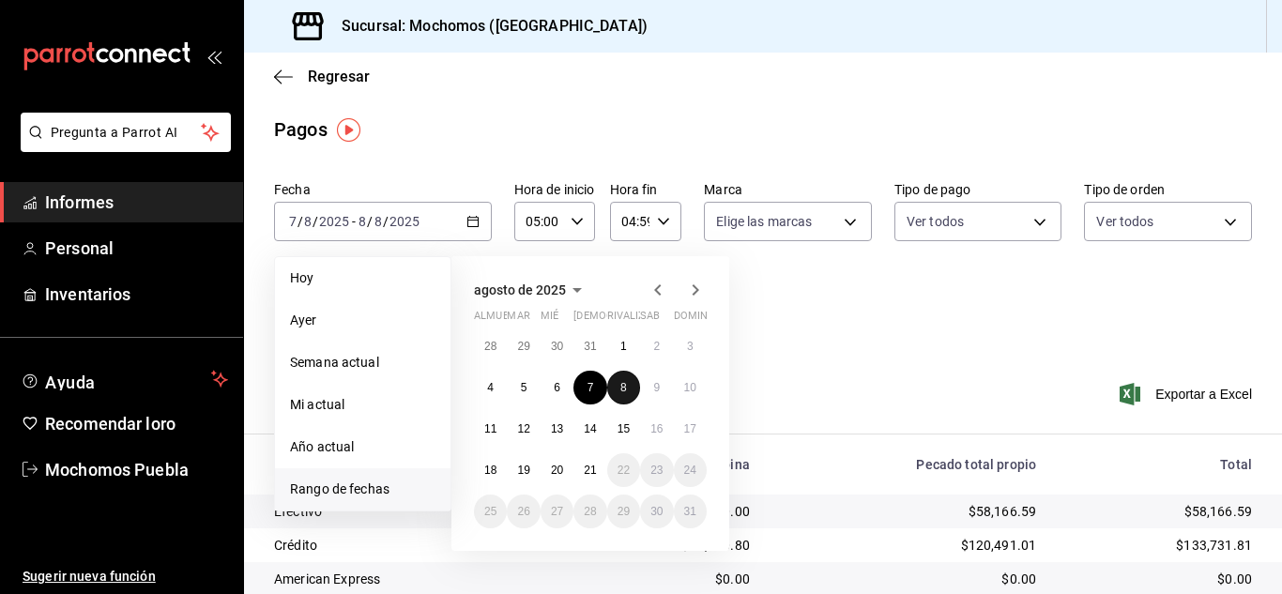
click at [626, 387] on button "8" at bounding box center [623, 388] width 33 height 34
click at [650, 387] on button "9" at bounding box center [656, 388] width 33 height 34
type input "00:00"
type input "23:59"
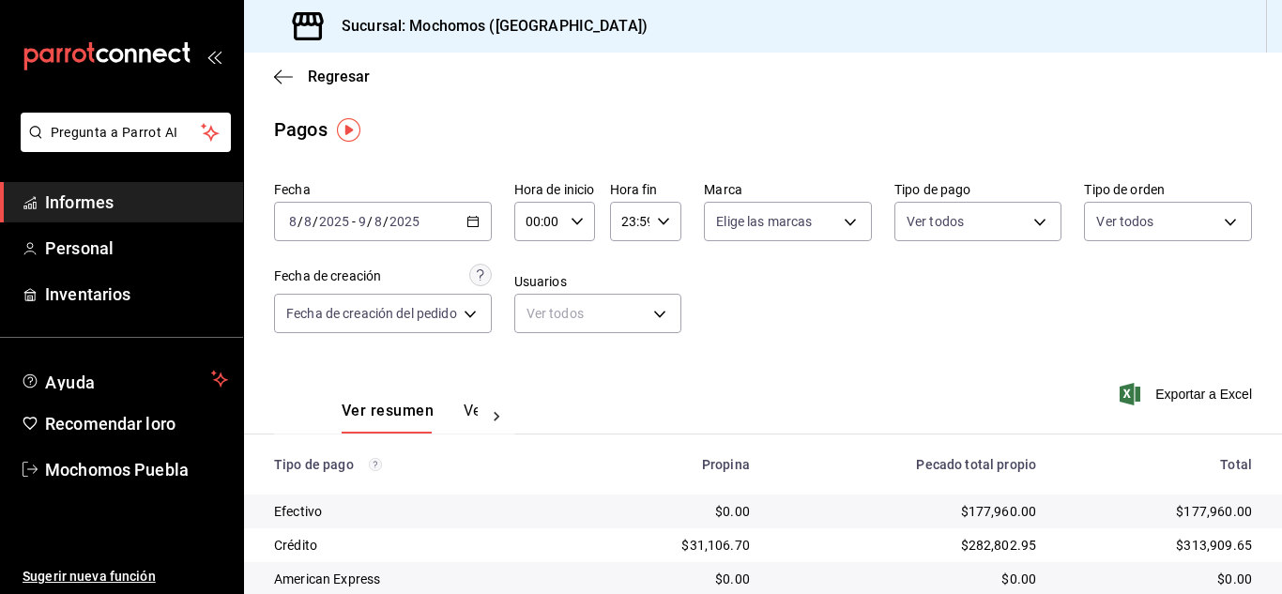
click at [580, 222] on \(Stroke\) "button" at bounding box center [576, 221] width 11 height 7
click at [540, 303] on font "05" at bounding box center [537, 306] width 15 height 15
type input "05:00"
click at [659, 221] on div at bounding box center [641, 297] width 1282 height 594
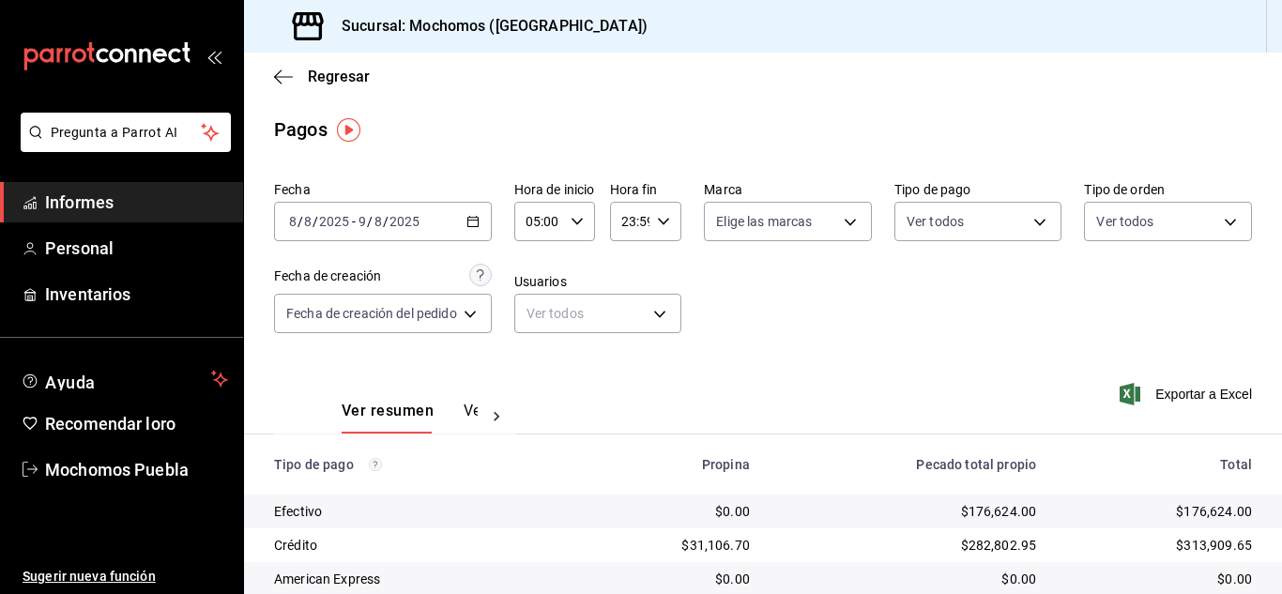
click at [659, 221] on \(Stroke\) "button" at bounding box center [663, 221] width 11 height 7
click at [634, 265] on font "04" at bounding box center [630, 269] width 15 height 15
type input "04:59"
click at [796, 289] on div at bounding box center [641, 297] width 1282 height 594
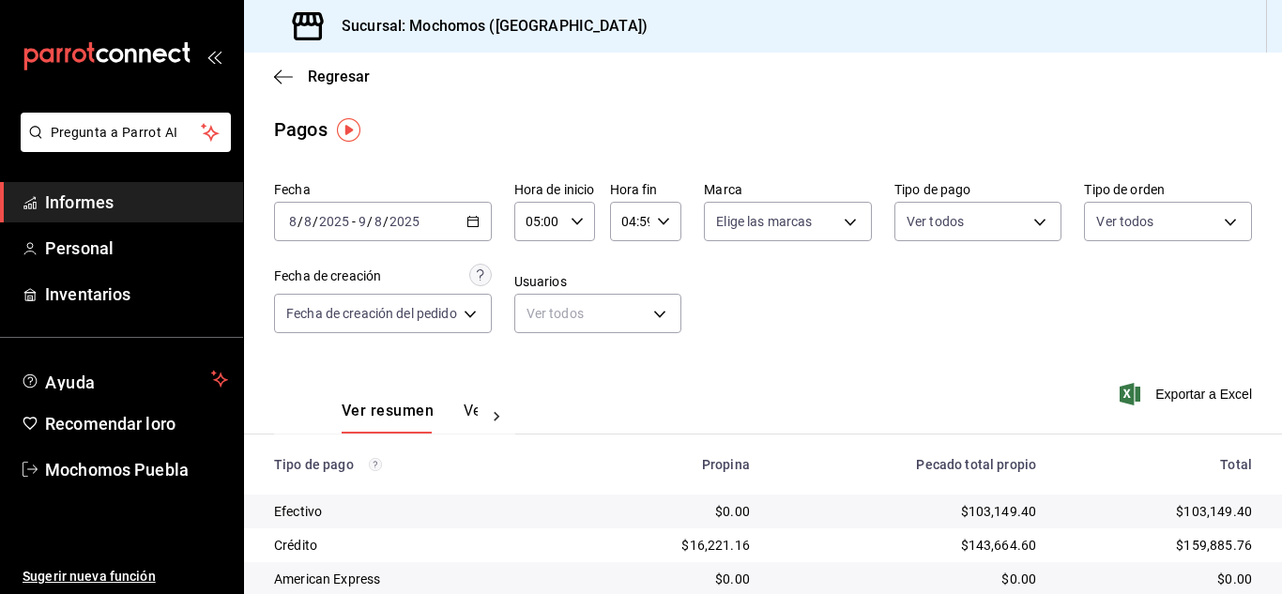
click at [472, 212] on div "[DATE] [DATE] - [DATE] [DATE]" at bounding box center [383, 221] width 218 height 39
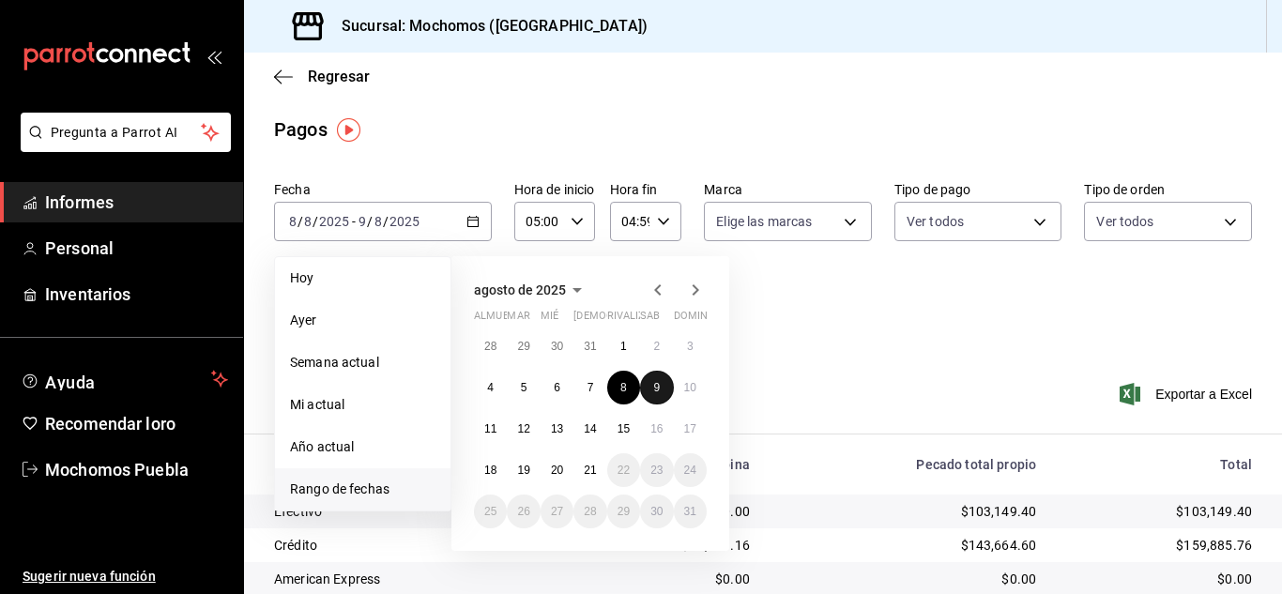
click at [665, 396] on button "9" at bounding box center [656, 388] width 33 height 34
click at [687, 395] on button "10" at bounding box center [690, 388] width 33 height 34
type input "00:00"
type input "23:59"
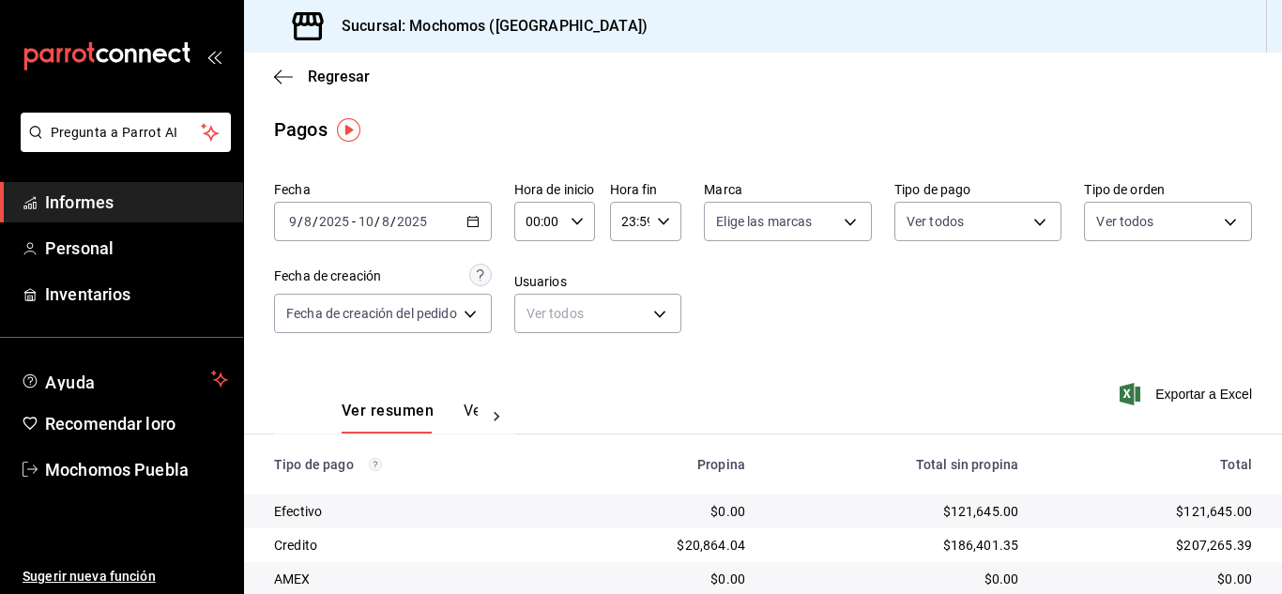
click at [581, 220] on icon "button" at bounding box center [577, 221] width 13 height 13
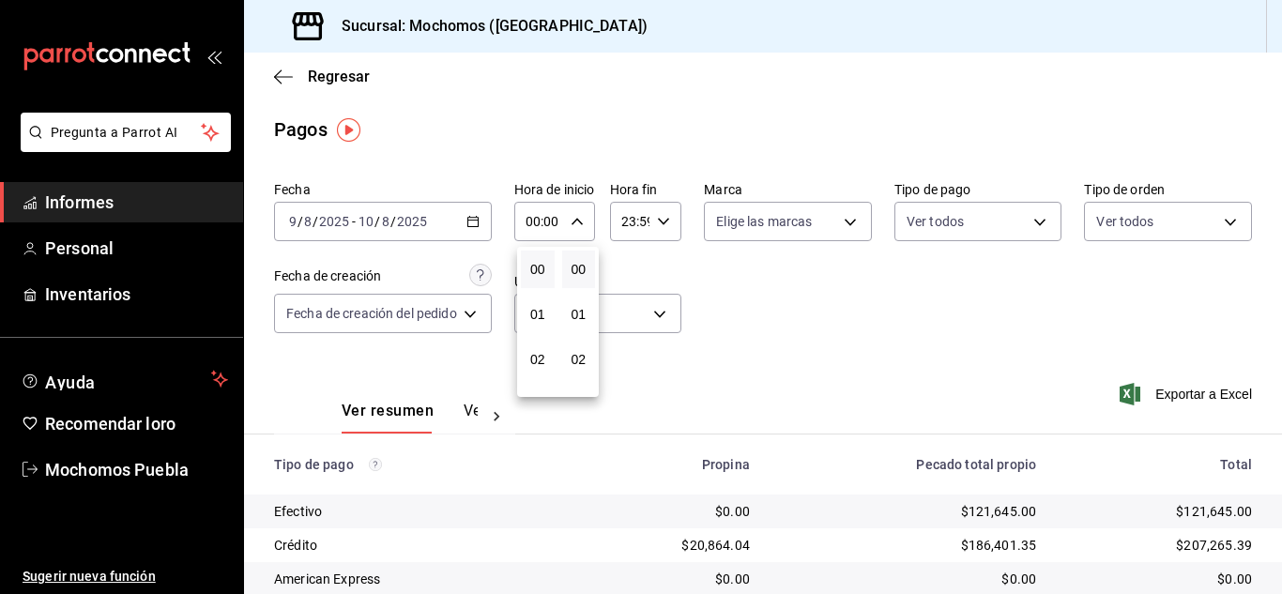
scroll to position [188, 0]
click at [543, 304] on font "05" at bounding box center [537, 306] width 15 height 15
type input "05:00"
click at [665, 218] on div at bounding box center [641, 297] width 1282 height 594
click at [664, 223] on \(Stroke\) "button" at bounding box center [663, 221] width 11 height 7
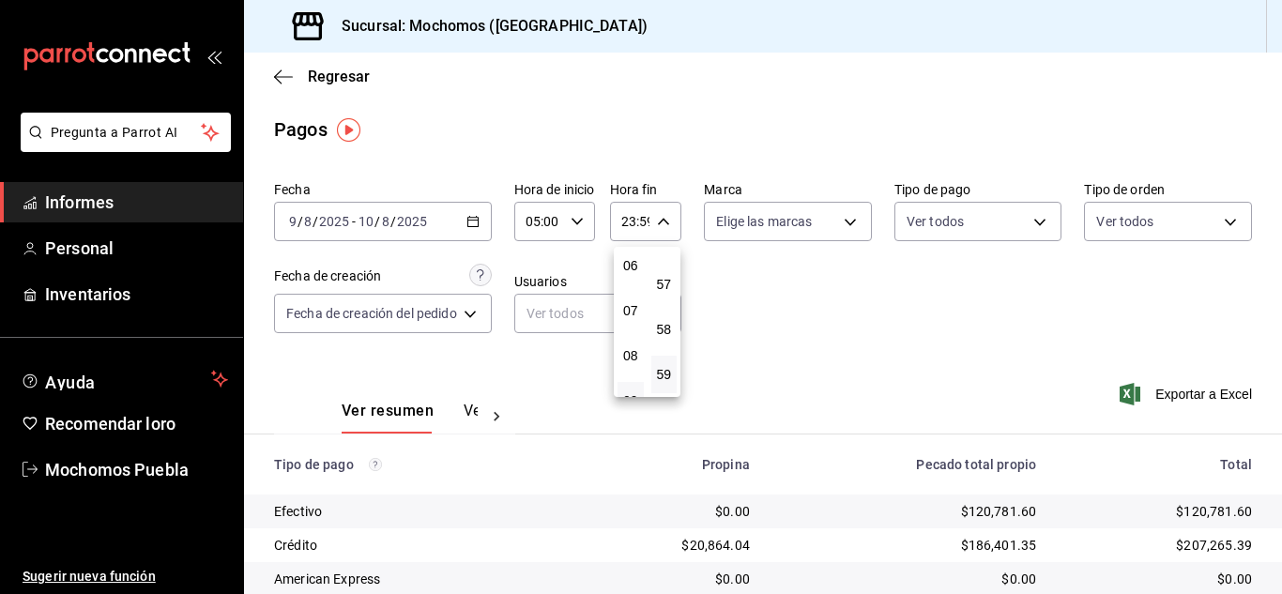
scroll to position [180, 0]
click at [630, 273] on font "04" at bounding box center [630, 269] width 15 height 15
type input "04:59"
click at [806, 313] on div at bounding box center [641, 297] width 1282 height 594
click at [478, 223] on icon "button" at bounding box center [473, 221] width 13 height 13
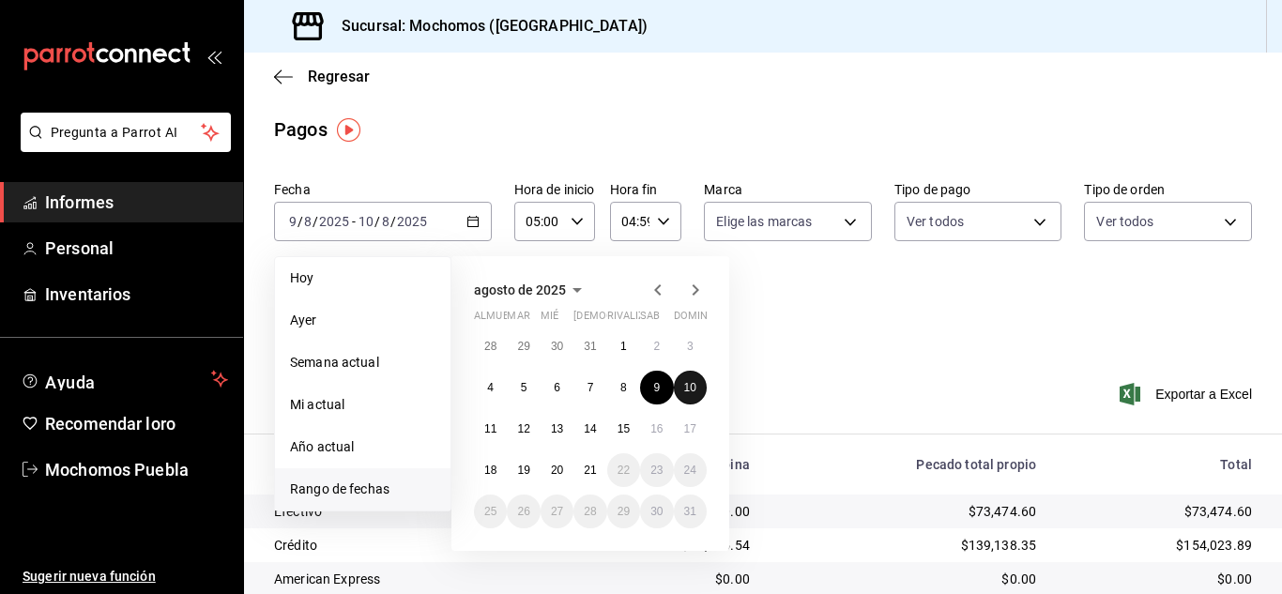
click at [687, 391] on font "10" at bounding box center [690, 387] width 12 height 13
click at [481, 427] on button "11" at bounding box center [490, 429] width 33 height 34
type input "00:00"
type input "23:59"
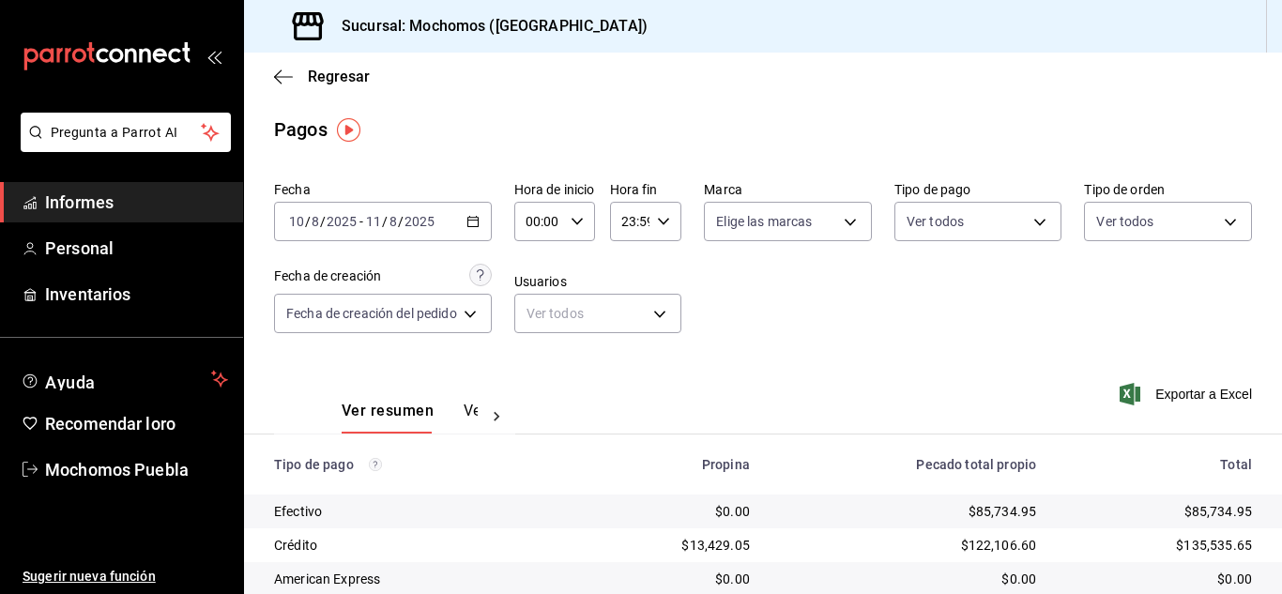
click at [576, 222] on icon "button" at bounding box center [577, 221] width 13 height 13
click at [540, 302] on font "05" at bounding box center [537, 306] width 15 height 15
type input "05:00"
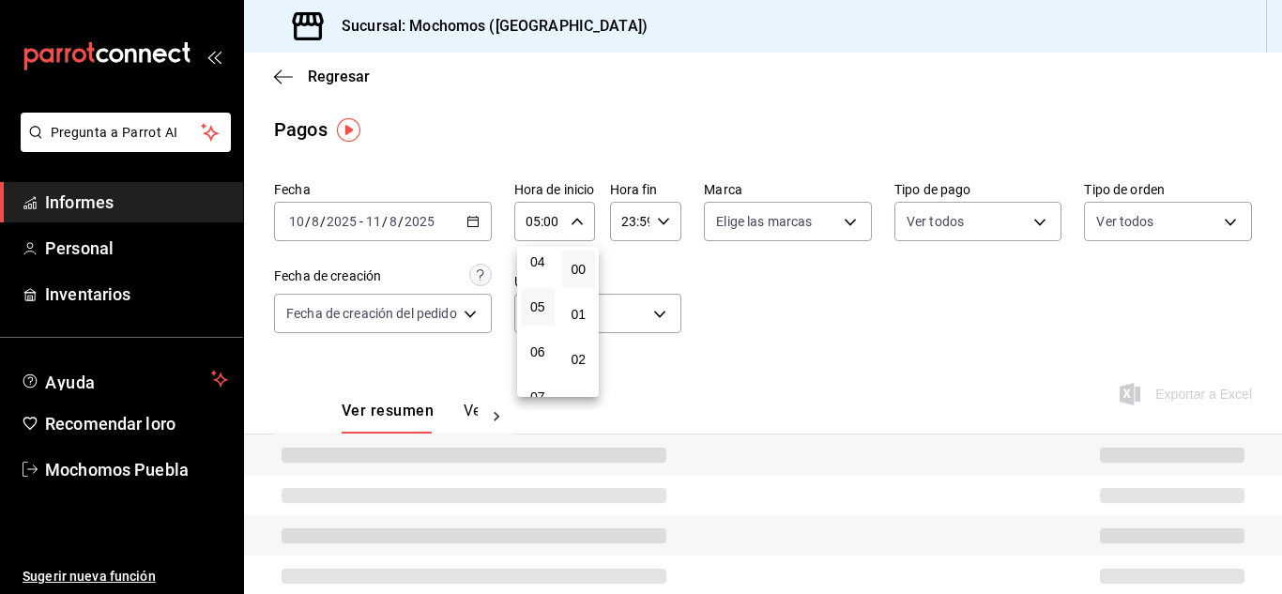
click at [637, 216] on div at bounding box center [641, 297] width 1282 height 594
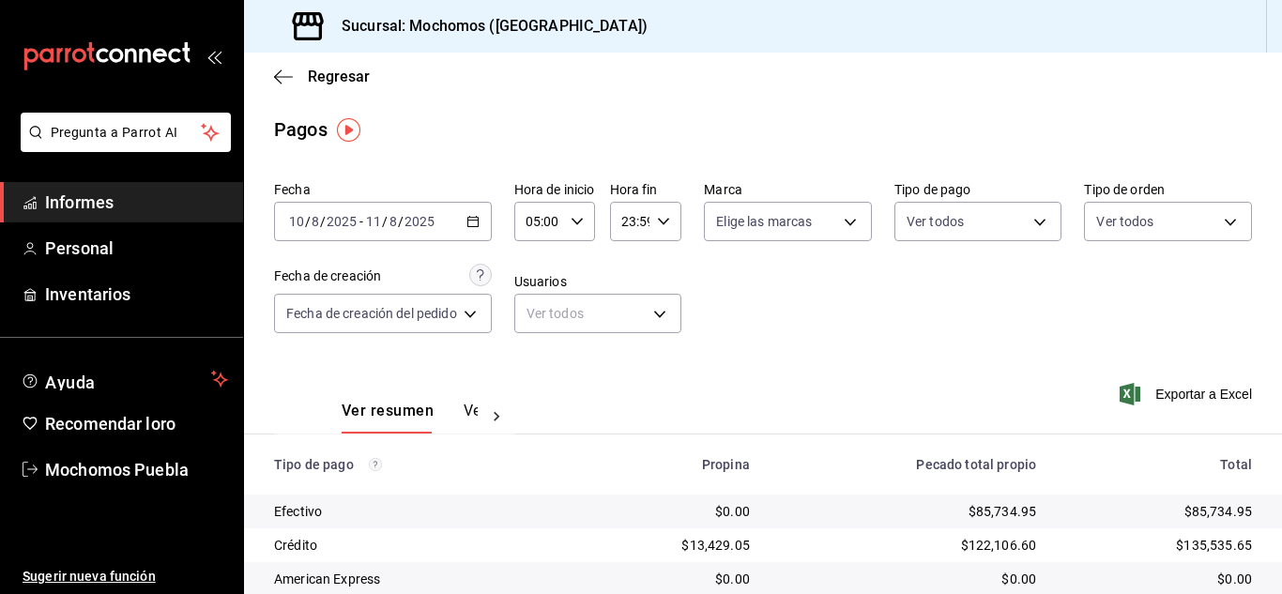
click at [659, 223] on icon "button" at bounding box center [663, 221] width 13 height 13
click at [636, 266] on font "04" at bounding box center [630, 269] width 15 height 15
type input "04:59"
click at [832, 327] on div at bounding box center [641, 297] width 1282 height 594
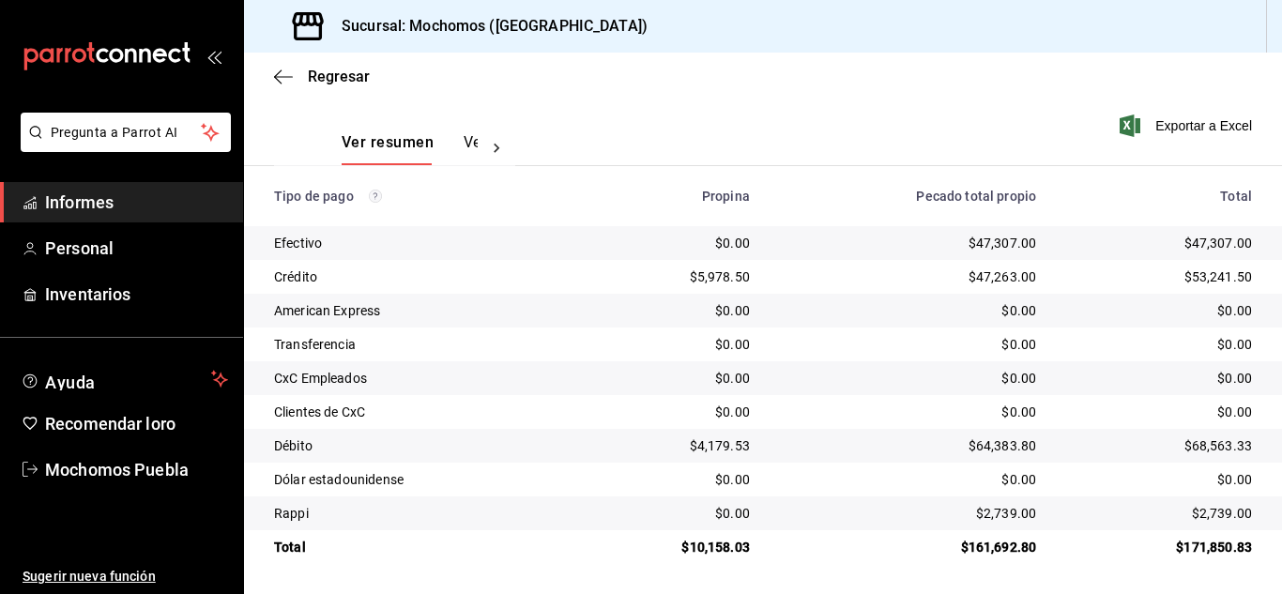
scroll to position [269, 0]
